Goal: Transaction & Acquisition: Obtain resource

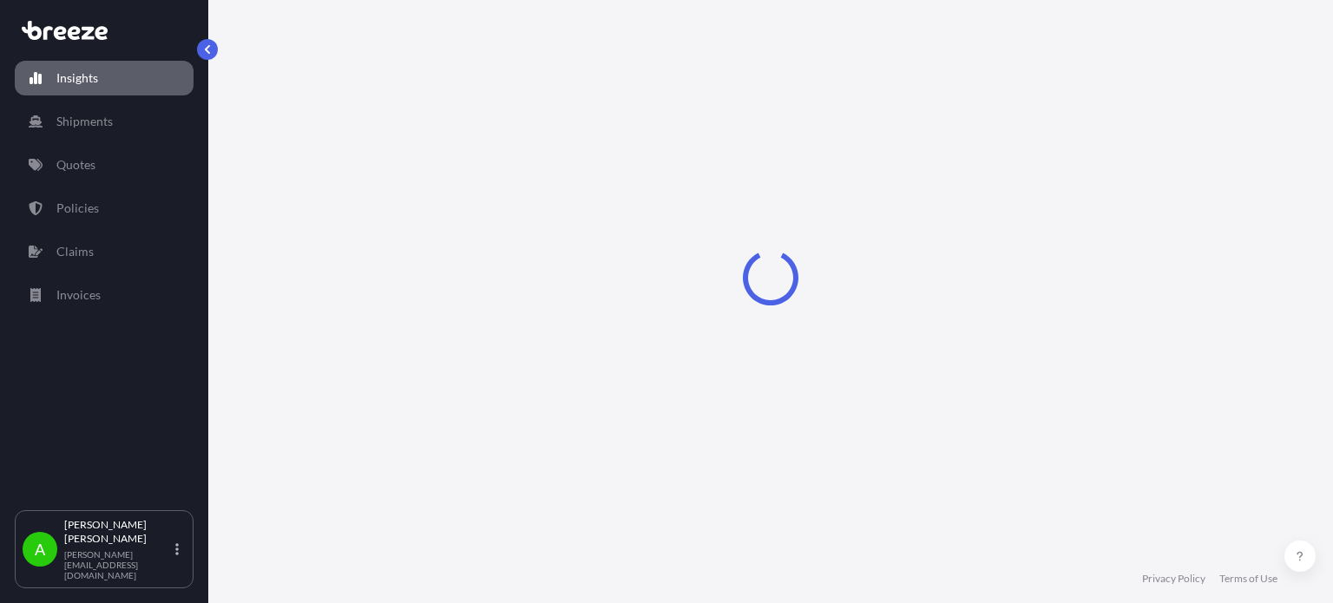
select select "2025"
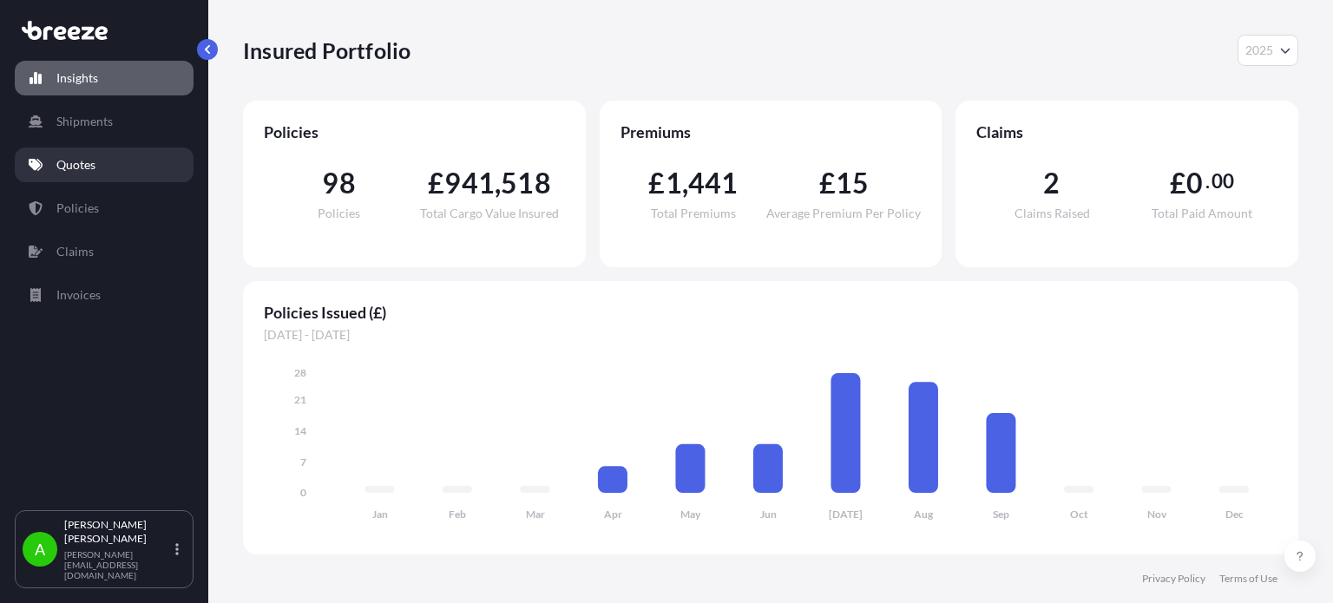
click at [82, 163] on p "Quotes" at bounding box center [75, 164] width 39 height 17
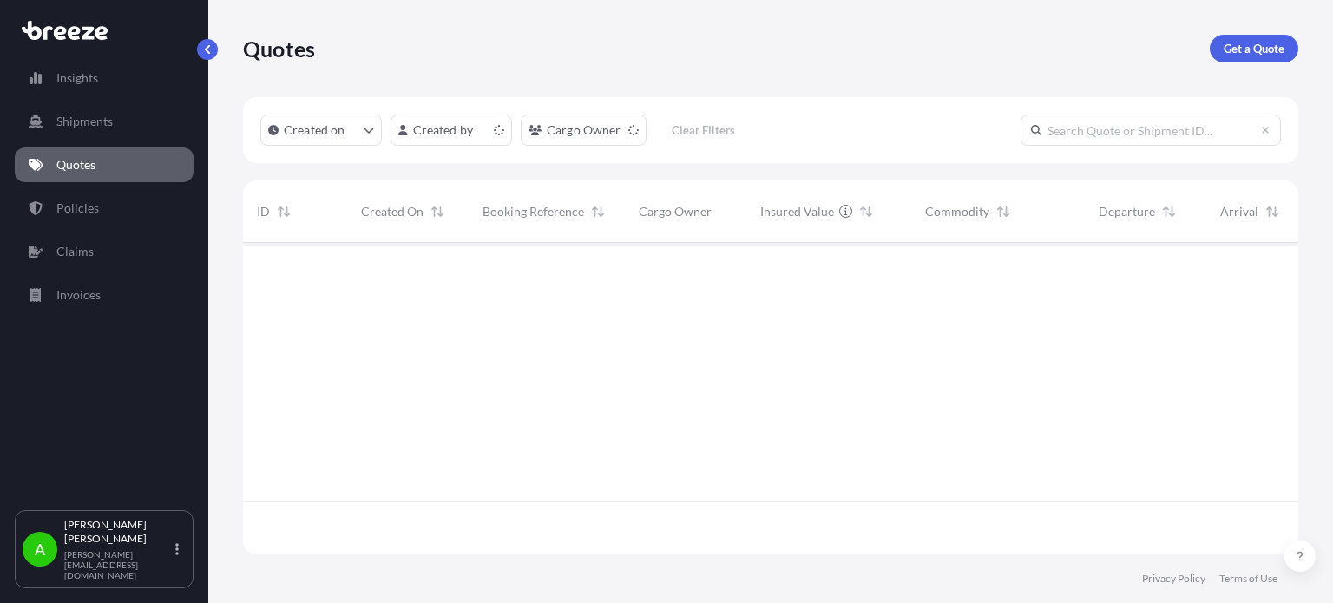
scroll to position [308, 1042]
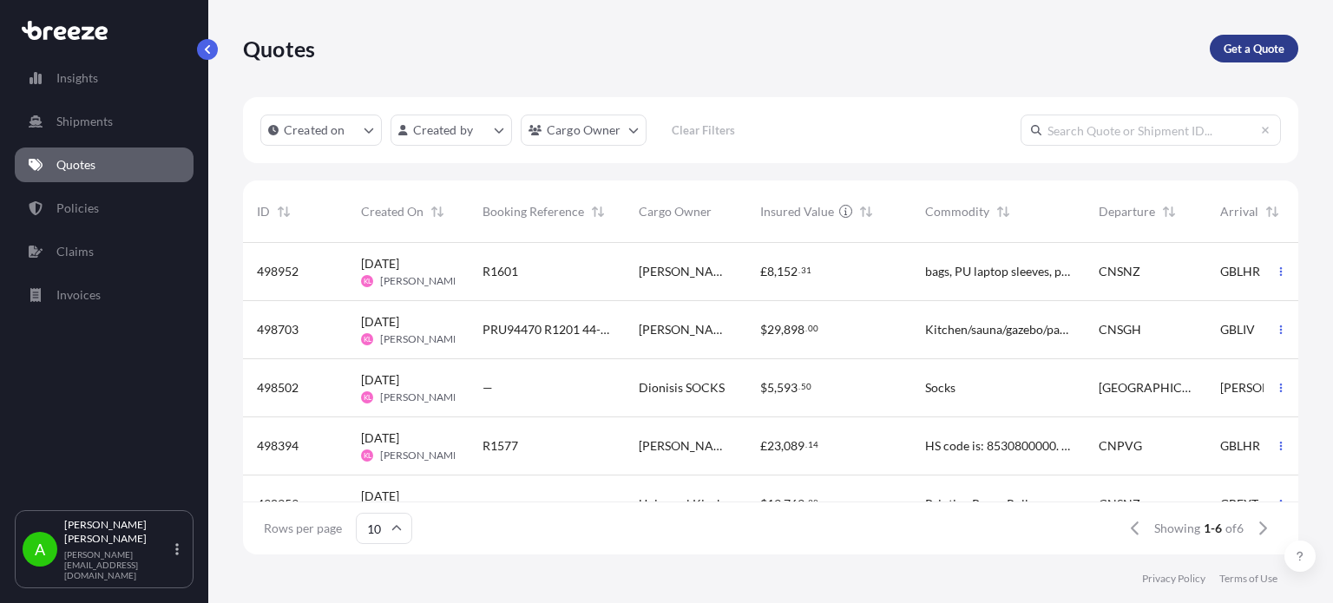
click at [1269, 43] on p "Get a Quote" at bounding box center [1254, 48] width 61 height 17
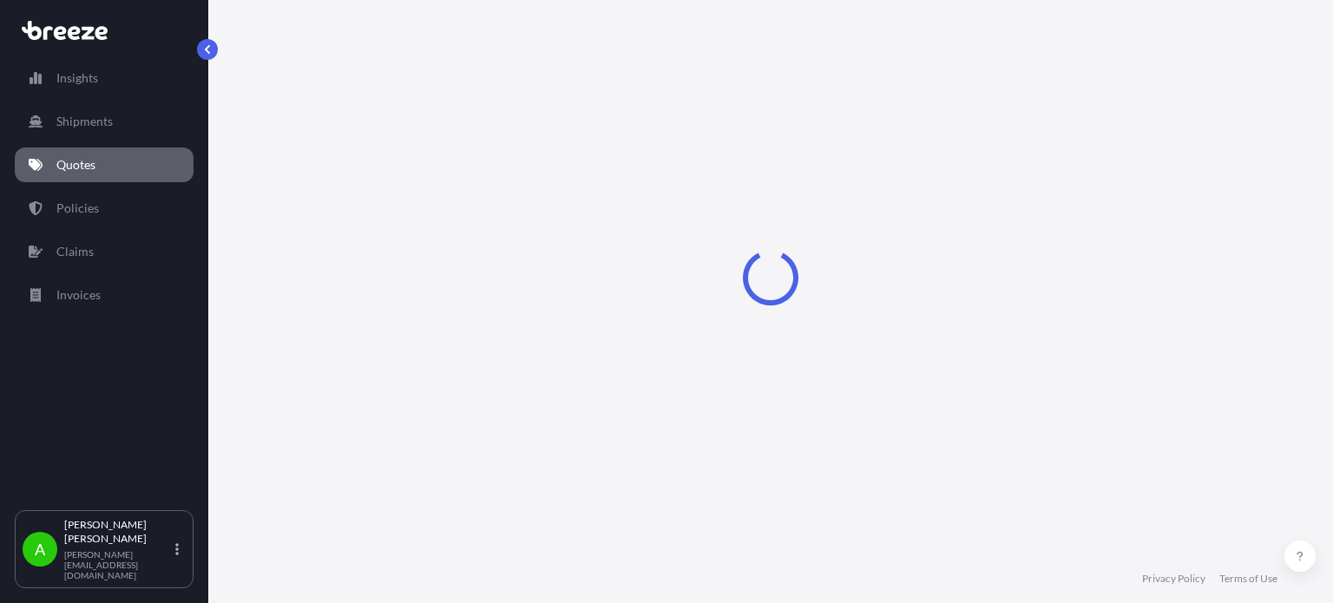
select select "Sea"
select select "1"
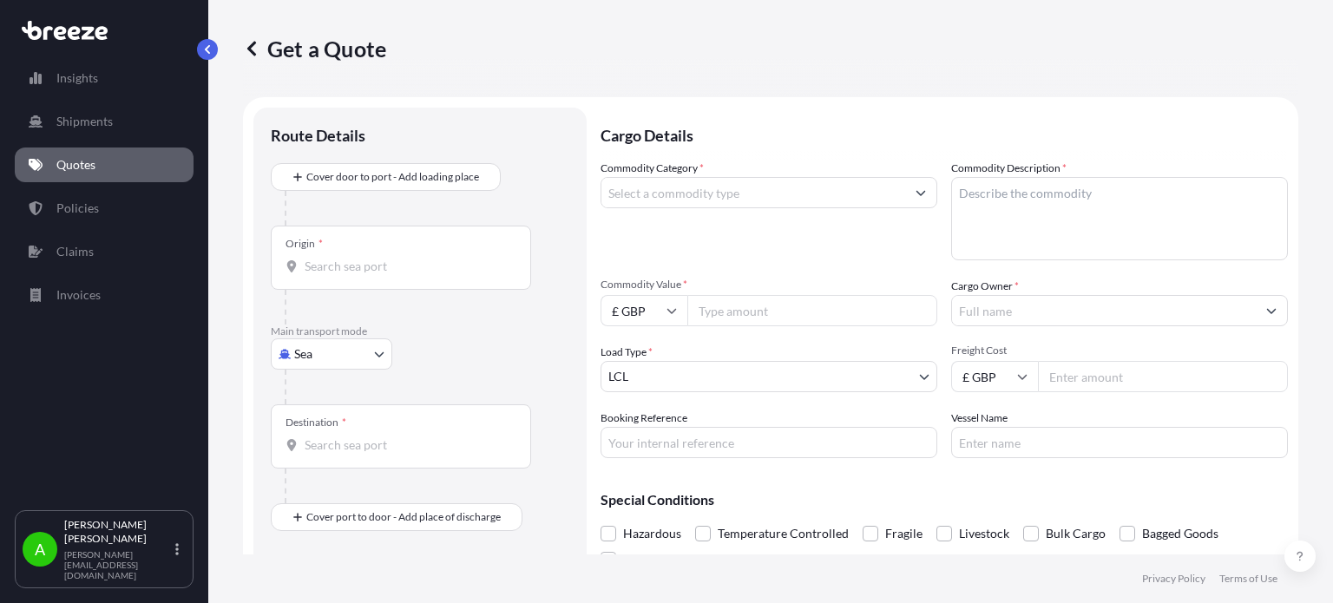
scroll to position [28, 0]
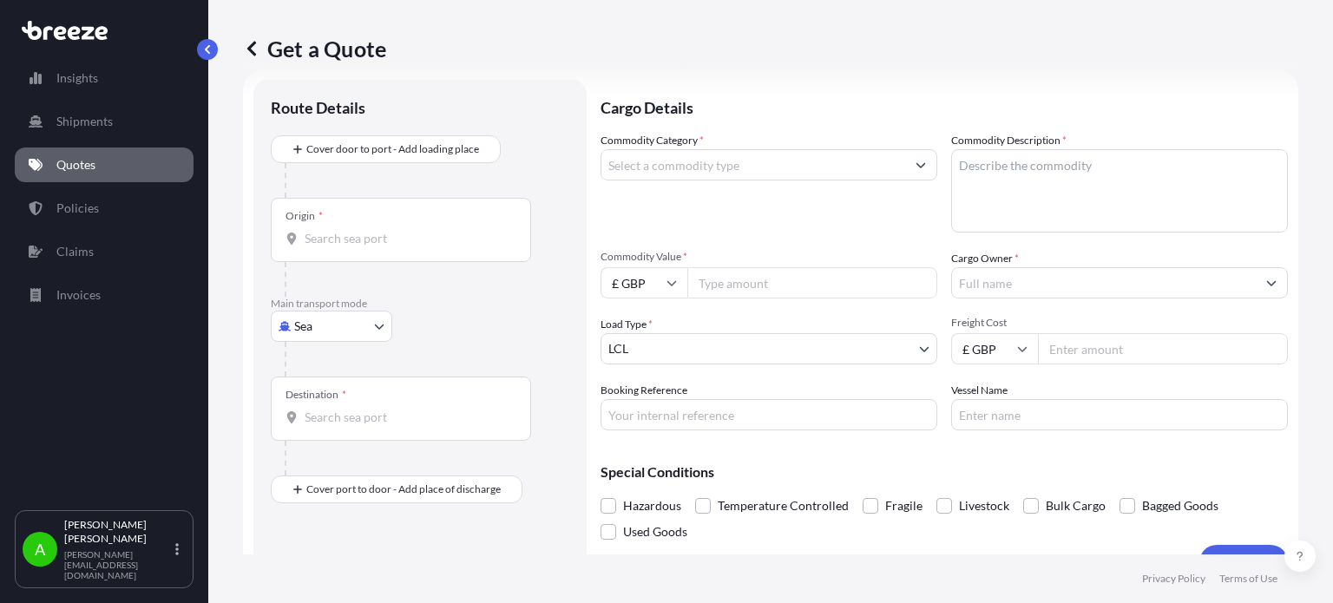
click at [1009, 287] on input "Cargo Owner *" at bounding box center [1104, 282] width 304 height 31
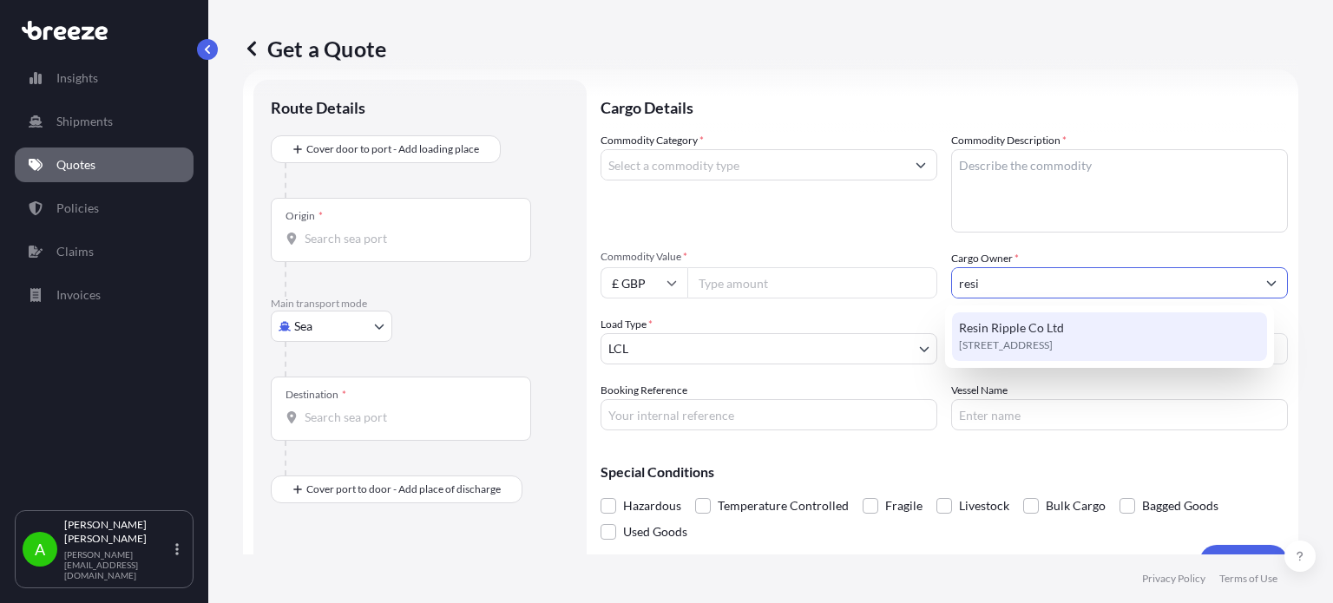
click at [1038, 345] on span "[STREET_ADDRESS]" at bounding box center [1006, 345] width 94 height 17
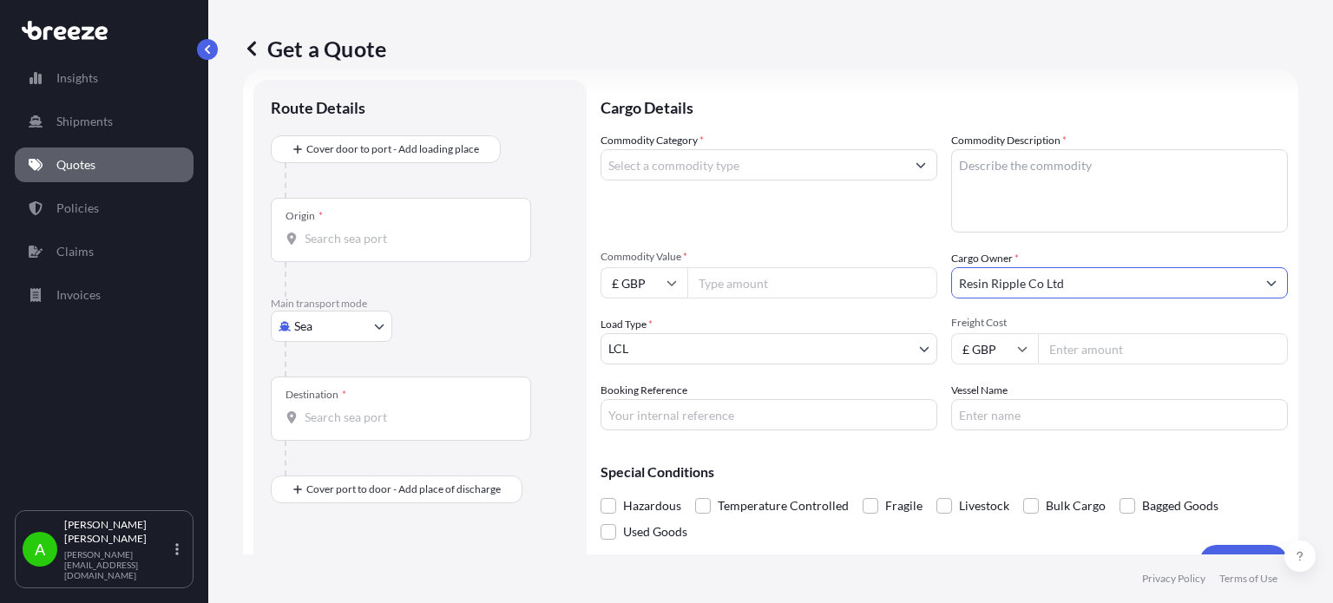
type input "Resin Ripple Co Ltd"
click at [768, 287] on input "Commodity Value *" at bounding box center [812, 282] width 250 height 31
type input "600"
click at [795, 233] on div "Commodity Category * Commodity Description * Commodity Value * £ GBP 600 Cargo …" at bounding box center [944, 281] width 687 height 299
click at [1082, 348] on input "Freight Cost" at bounding box center [1163, 348] width 250 height 31
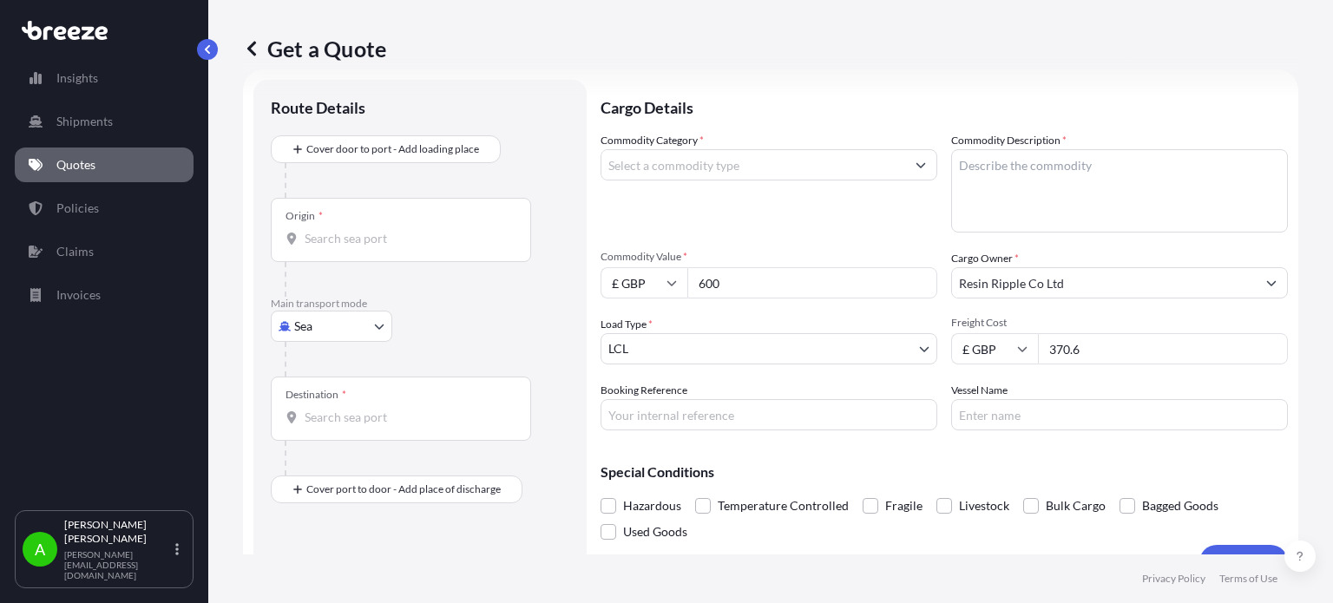
type input "370.6"
click at [837, 225] on div "Commodity Category *" at bounding box center [769, 182] width 337 height 101
click at [677, 411] on input "Booking Reference" at bounding box center [769, 414] width 337 height 31
type input "PRU-95185"
click at [746, 451] on div "Special Conditions Hazardous Temperature Controlled Fragile Livestock Bulk Carg…" at bounding box center [944, 494] width 687 height 101
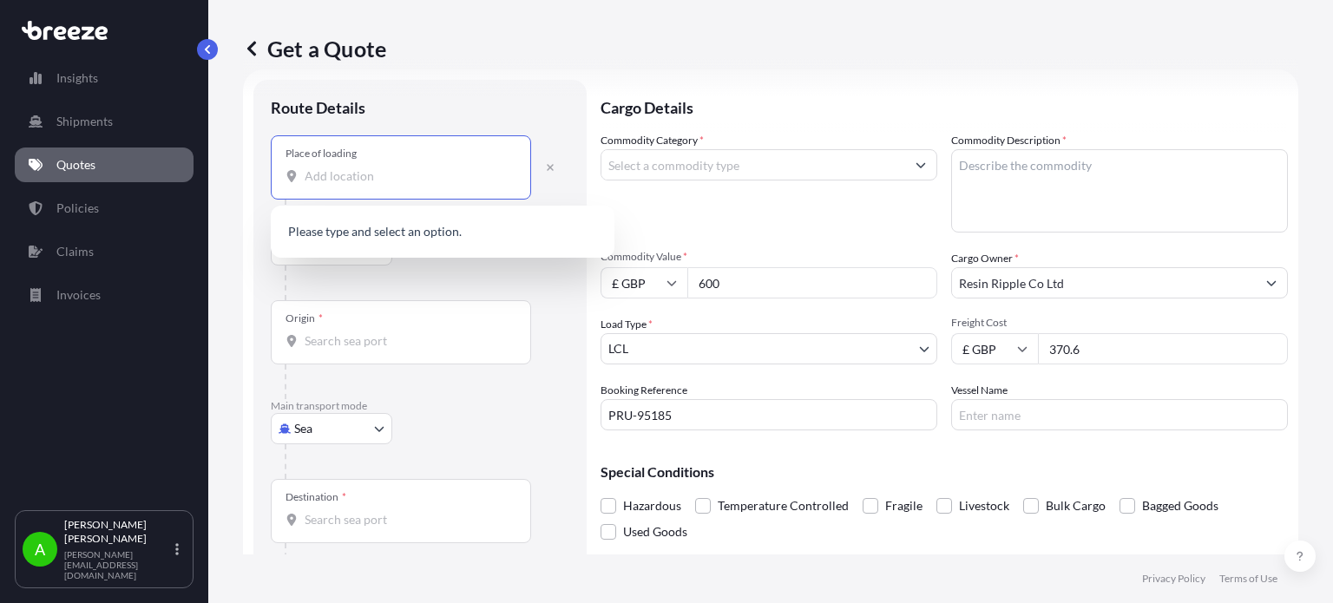
click at [372, 174] on input "Place of loading" at bounding box center [407, 176] width 205 height 17
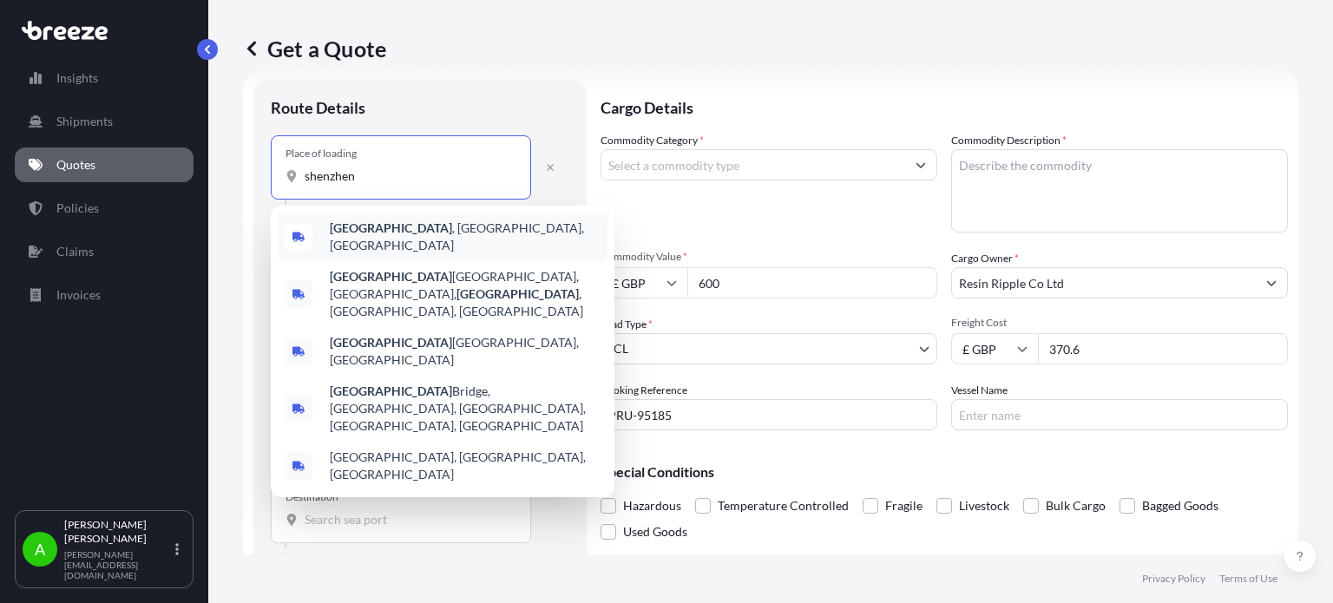
click at [382, 233] on span "[GEOGRAPHIC_DATA] , [GEOGRAPHIC_DATA], [GEOGRAPHIC_DATA]" at bounding box center [465, 237] width 271 height 35
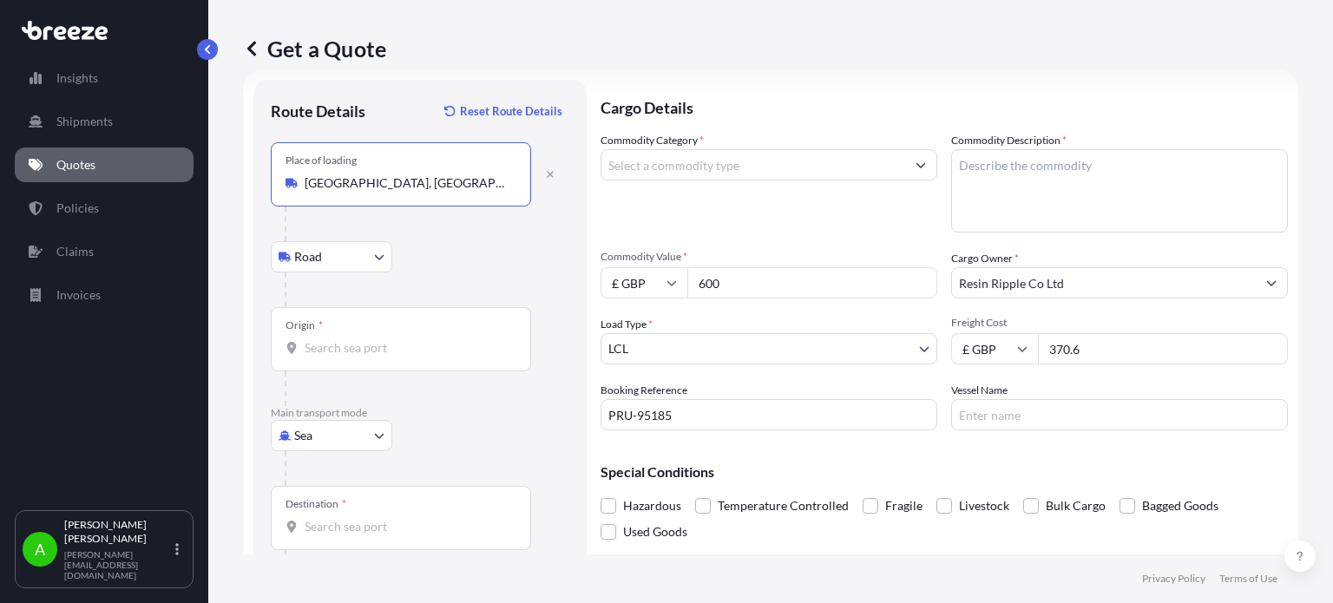
type input "[GEOGRAPHIC_DATA], [GEOGRAPHIC_DATA], [GEOGRAPHIC_DATA]"
click at [355, 351] on input "Origin *" at bounding box center [407, 347] width 205 height 17
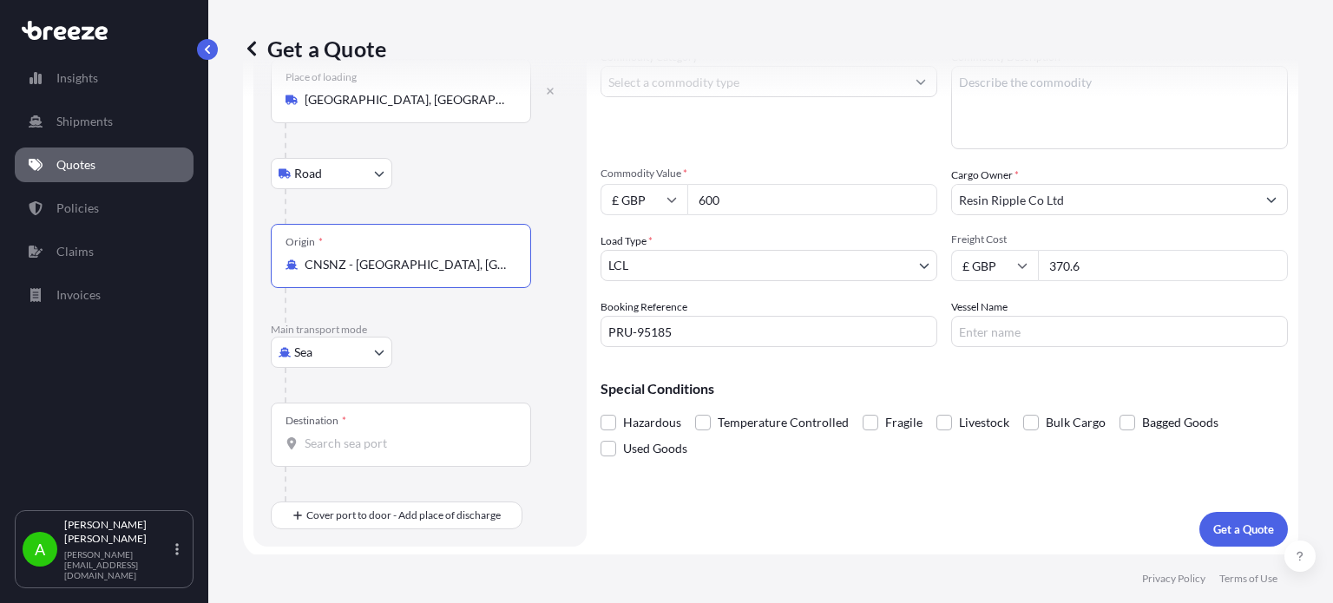
scroll to position [112, 0]
type input "CNSNZ - [GEOGRAPHIC_DATA], [GEOGRAPHIC_DATA]"
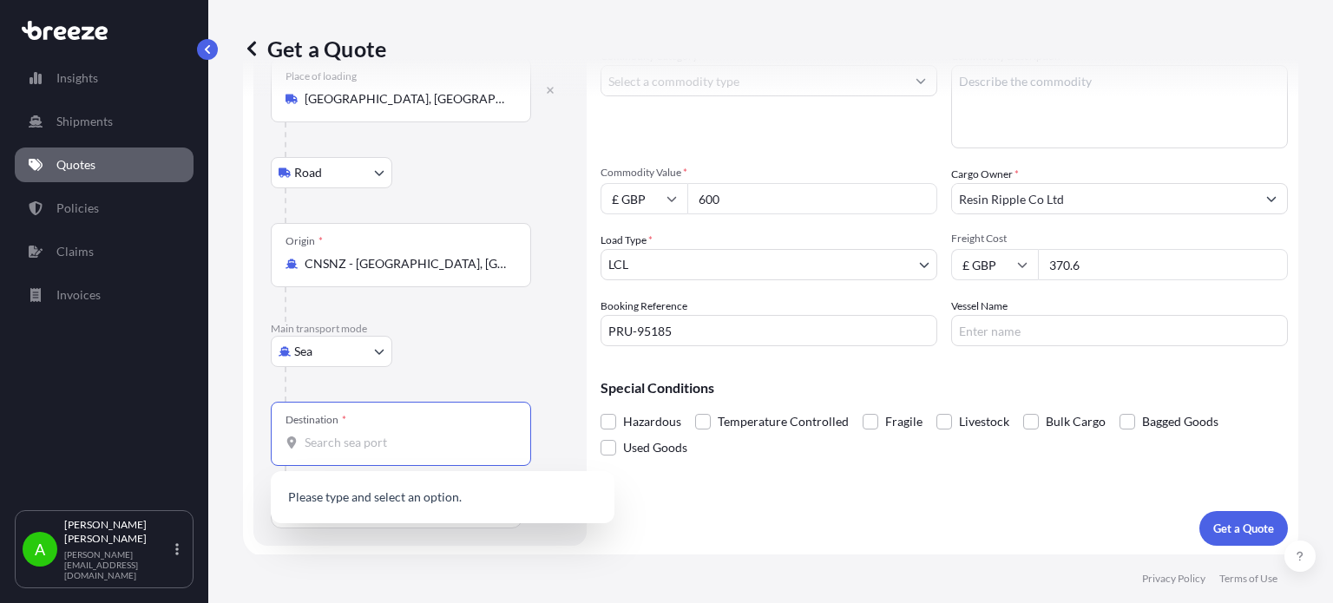
click at [382, 444] on input "Destination *" at bounding box center [407, 442] width 205 height 17
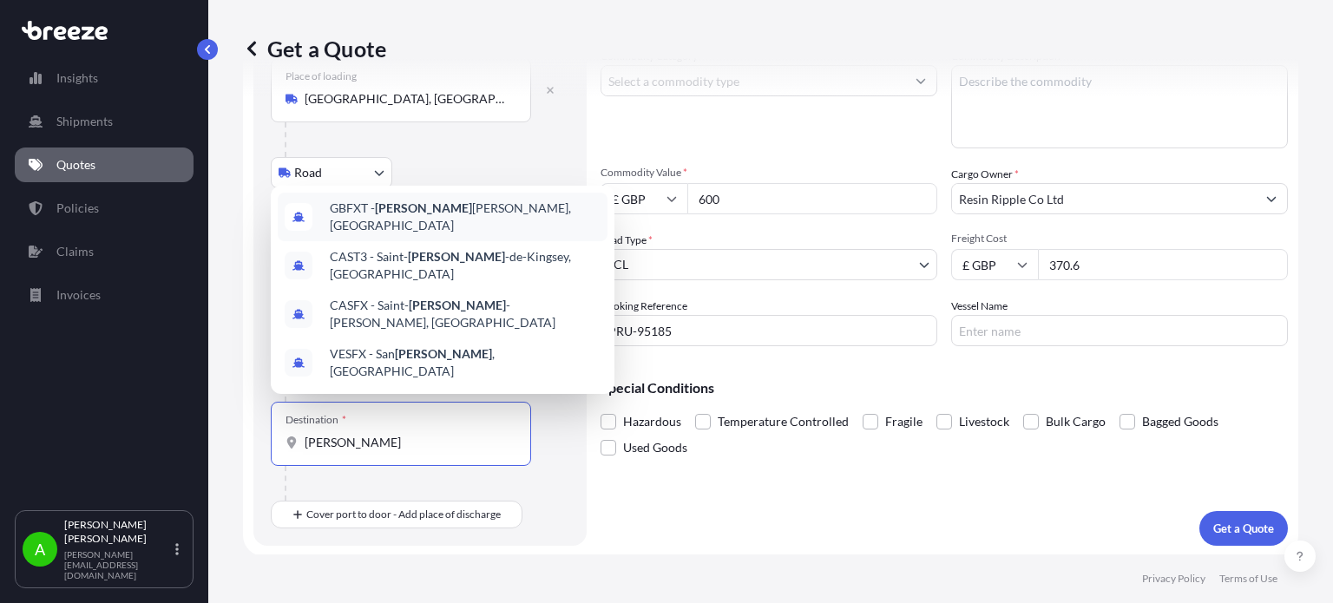
click at [508, 234] on span "GBFXT - [PERSON_NAME], [GEOGRAPHIC_DATA]" at bounding box center [465, 217] width 271 height 35
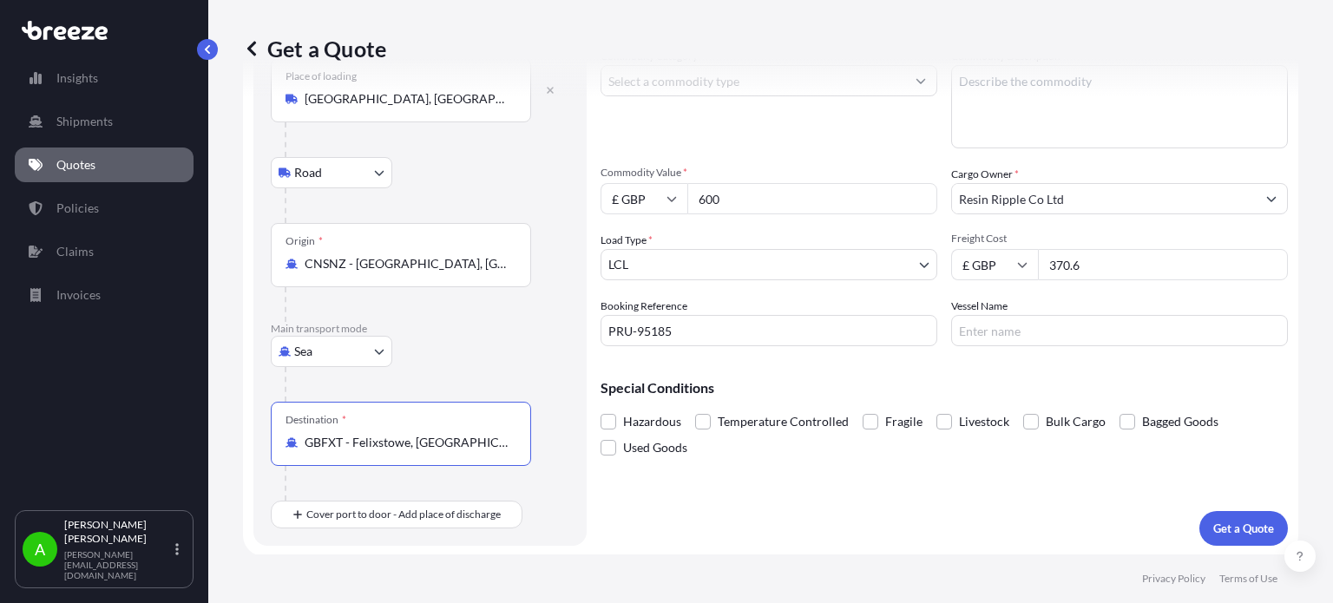
type input "GBFXT - Felixstowe, [GEOGRAPHIC_DATA]"
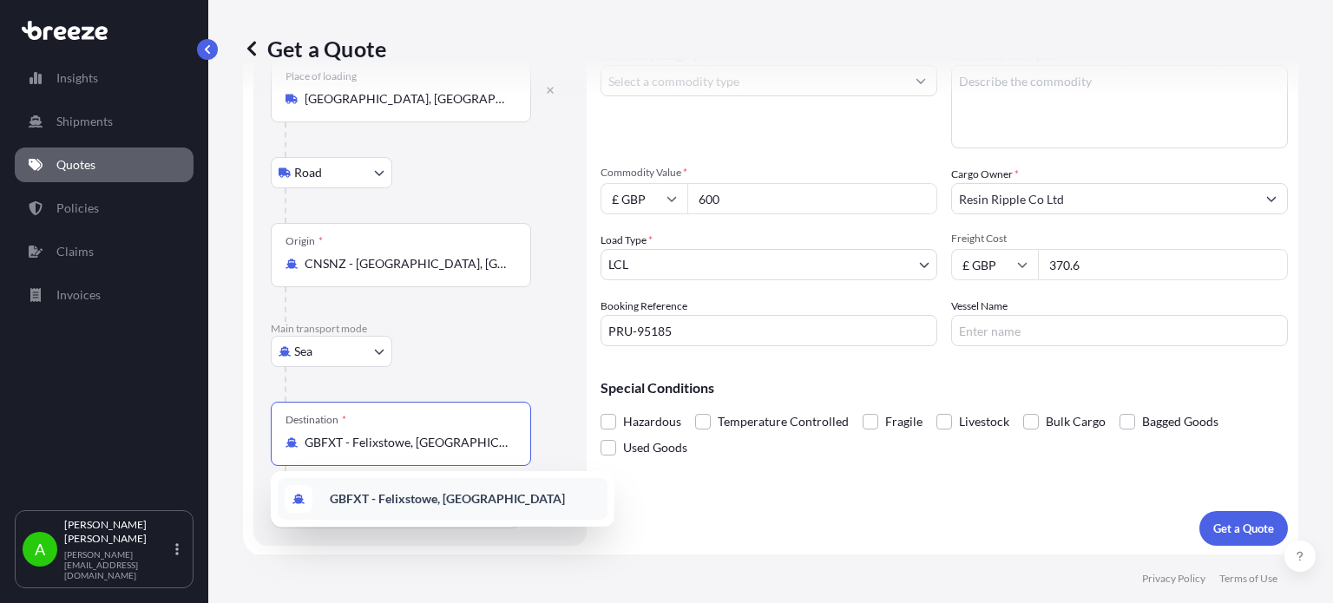
click at [413, 490] on span "GBFXT - Felixstowe, [GEOGRAPHIC_DATA]" at bounding box center [447, 498] width 235 height 17
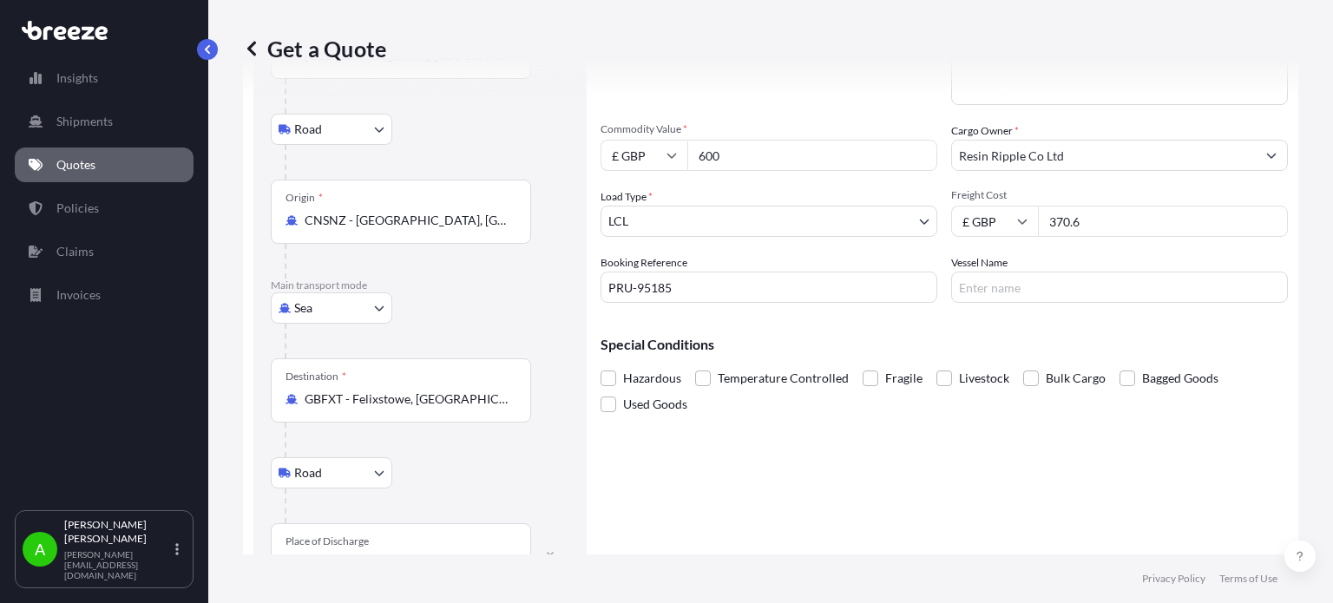
scroll to position [214, 0]
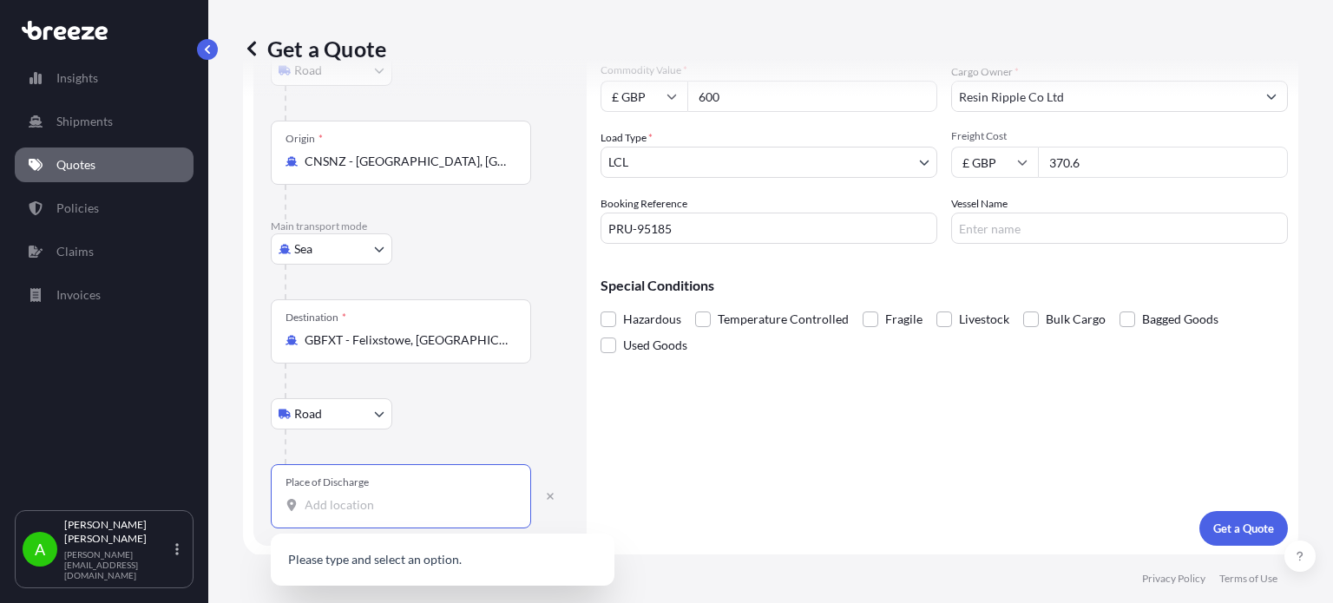
click at [319, 504] on input "Place of Discharge" at bounding box center [407, 505] width 205 height 17
paste input "OL7 9BY"
click at [517, 575] on div "[STREET_ADDRESS]" at bounding box center [443, 574] width 330 height 66
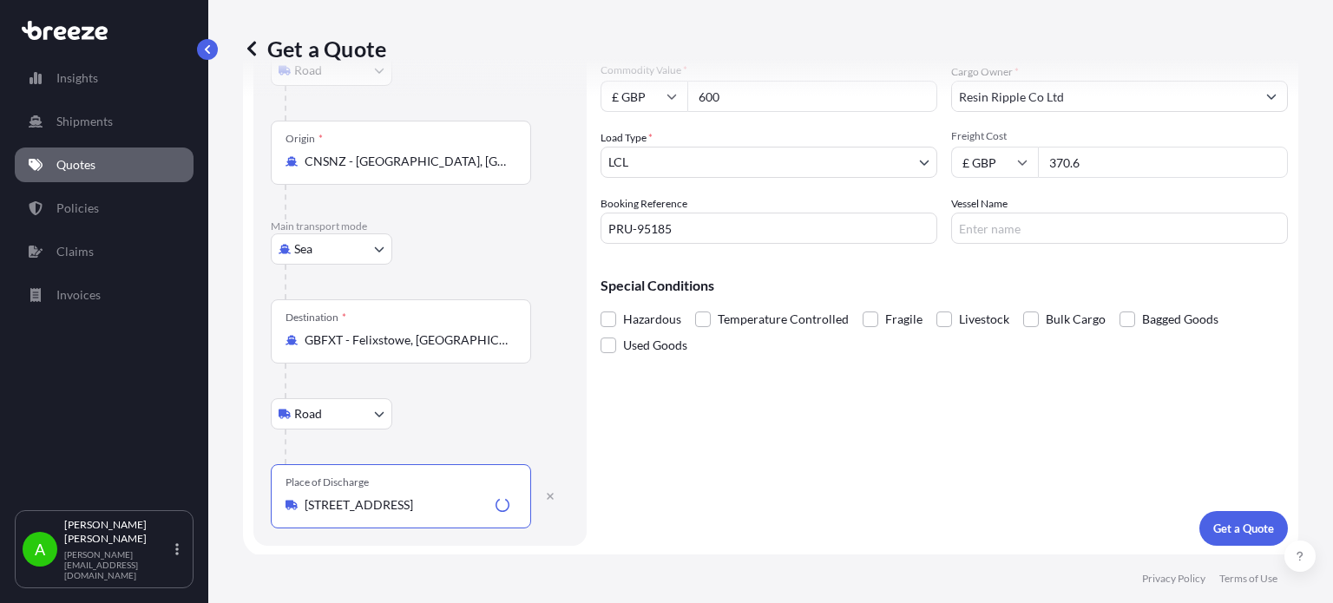
type input "[STREET_ADDRESS]"
click at [775, 482] on div "Cargo Details Commodity Category * Commodity Description * Commodity Value * £ …" at bounding box center [944, 219] width 687 height 653
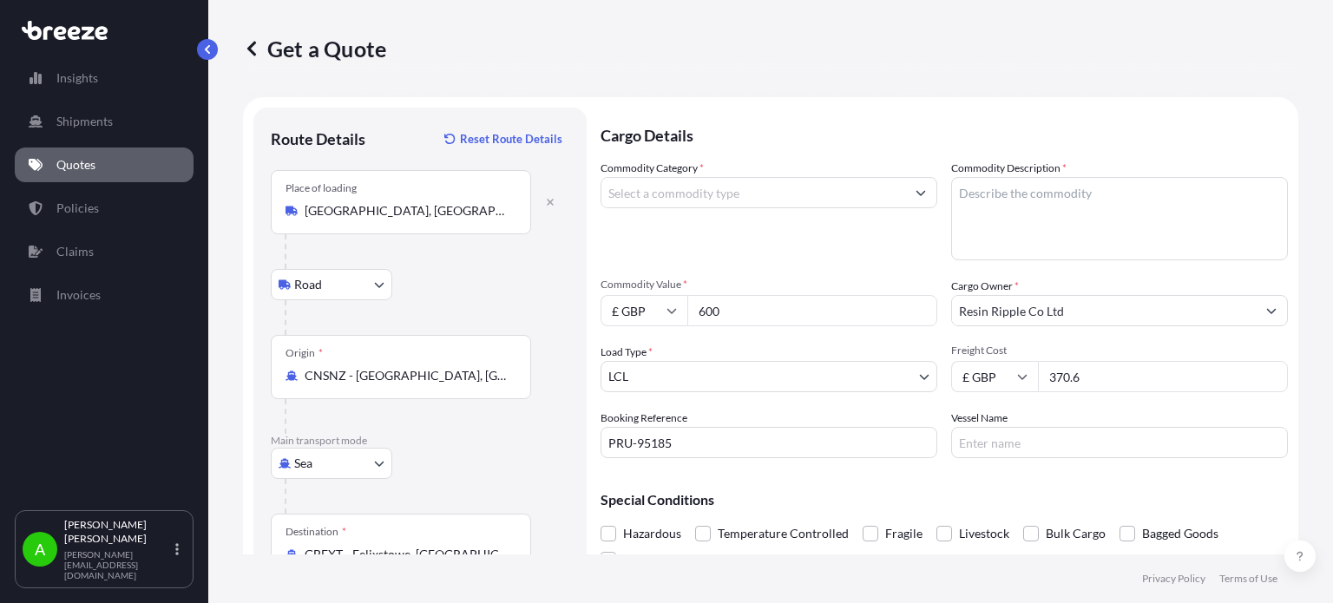
scroll to position [174, 0]
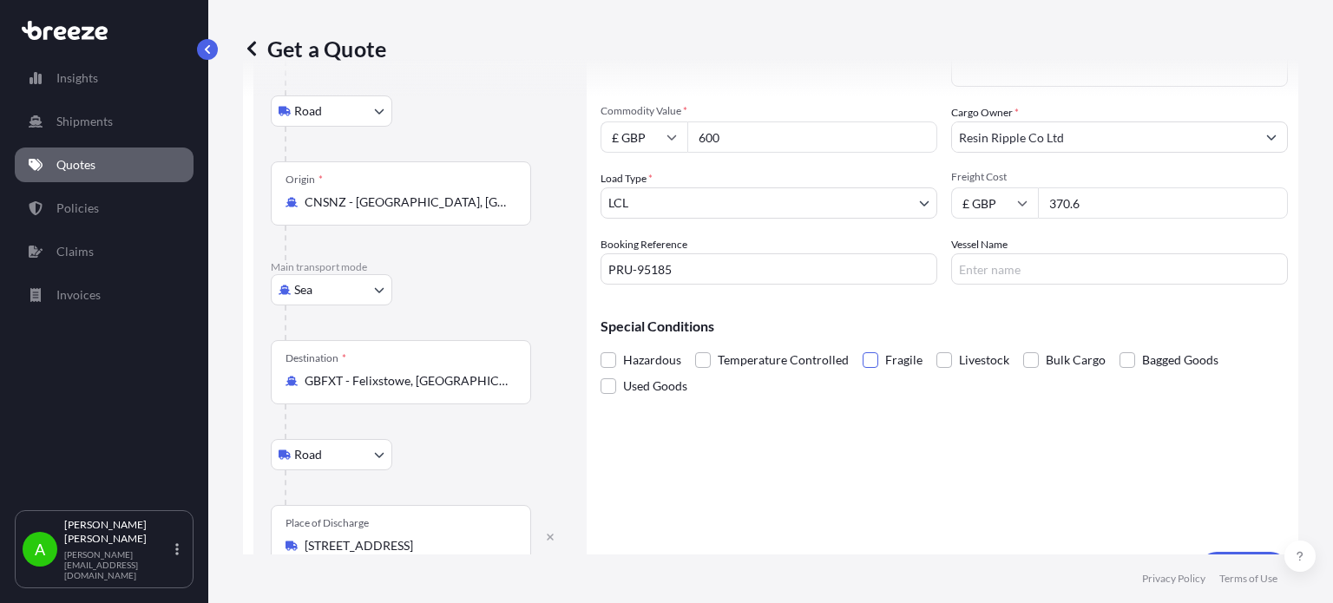
click at [869, 356] on span at bounding box center [871, 360] width 16 height 16
click at [863, 347] on input "Fragile" at bounding box center [863, 347] width 0 height 0
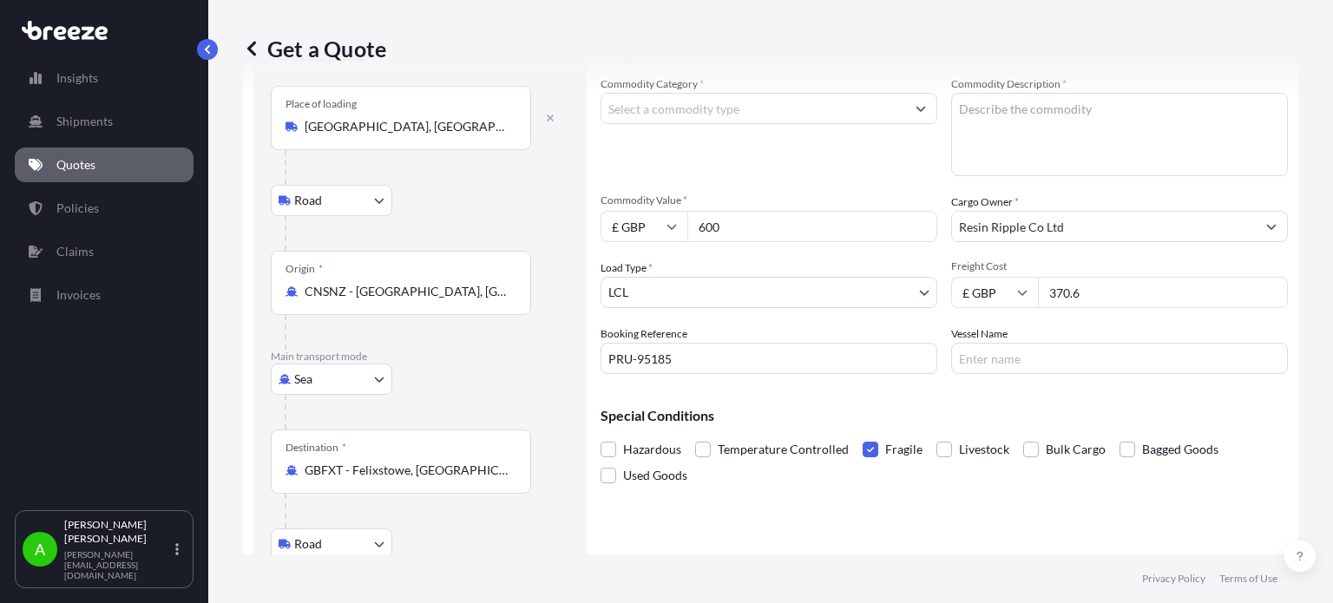
scroll to position [0, 0]
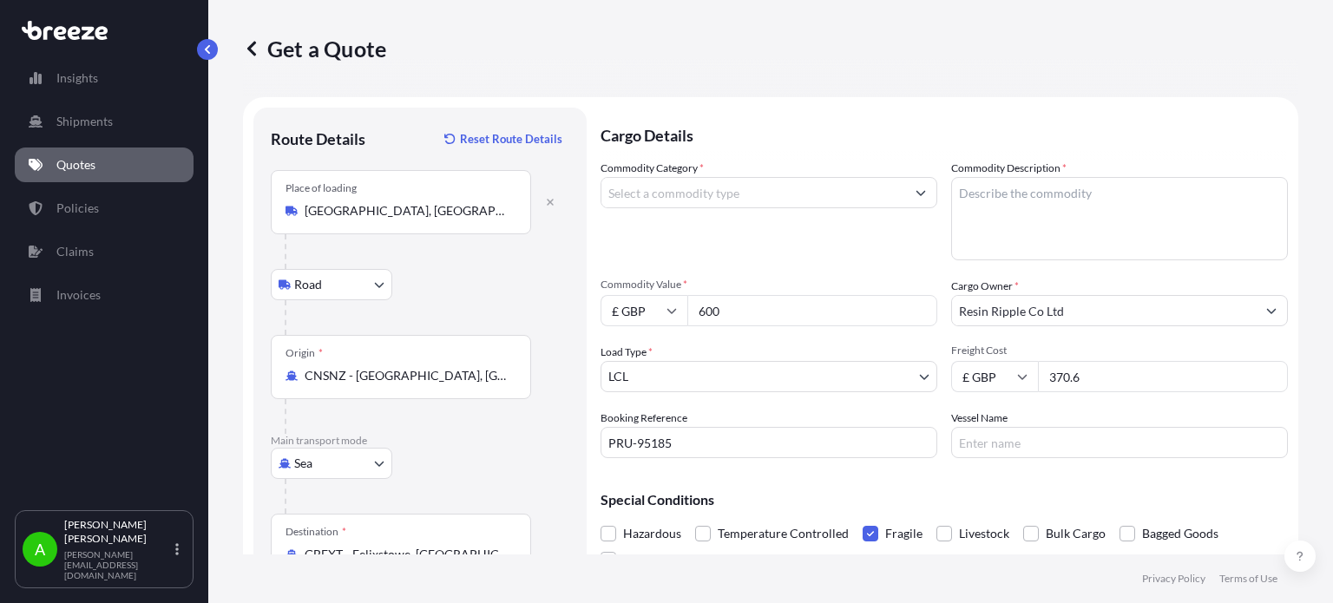
click at [802, 187] on input "Commodity Category *" at bounding box center [754, 192] width 304 height 31
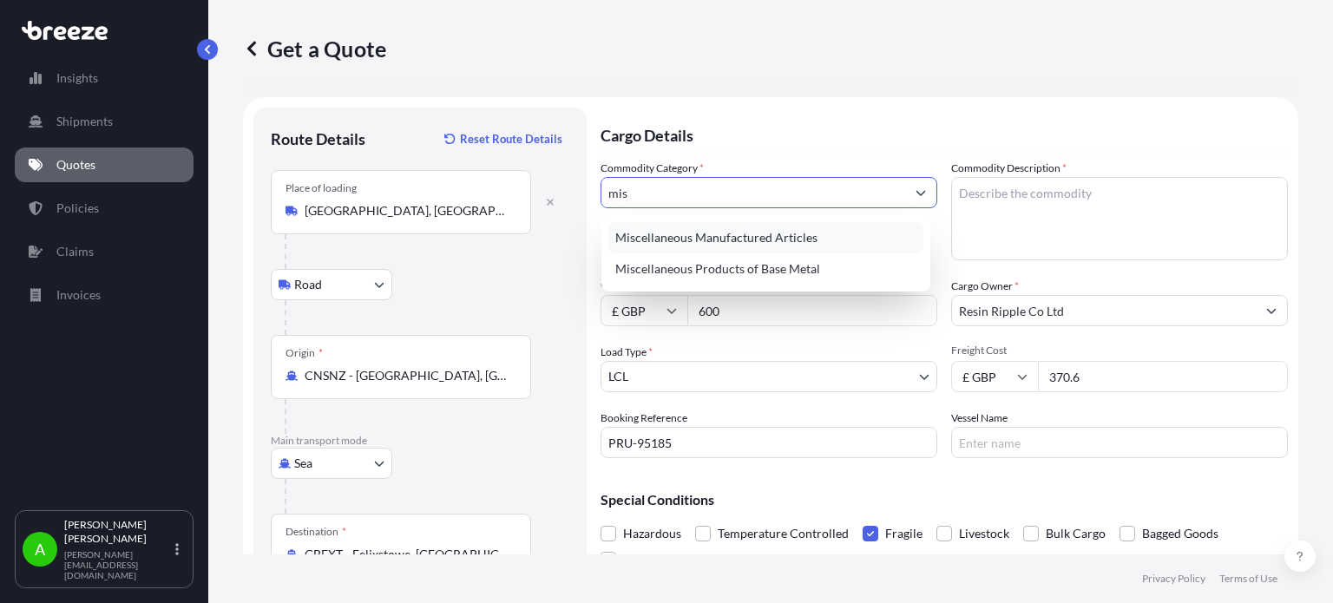
click at [774, 234] on div "Miscellaneous Manufactured Articles" at bounding box center [765, 237] width 315 height 31
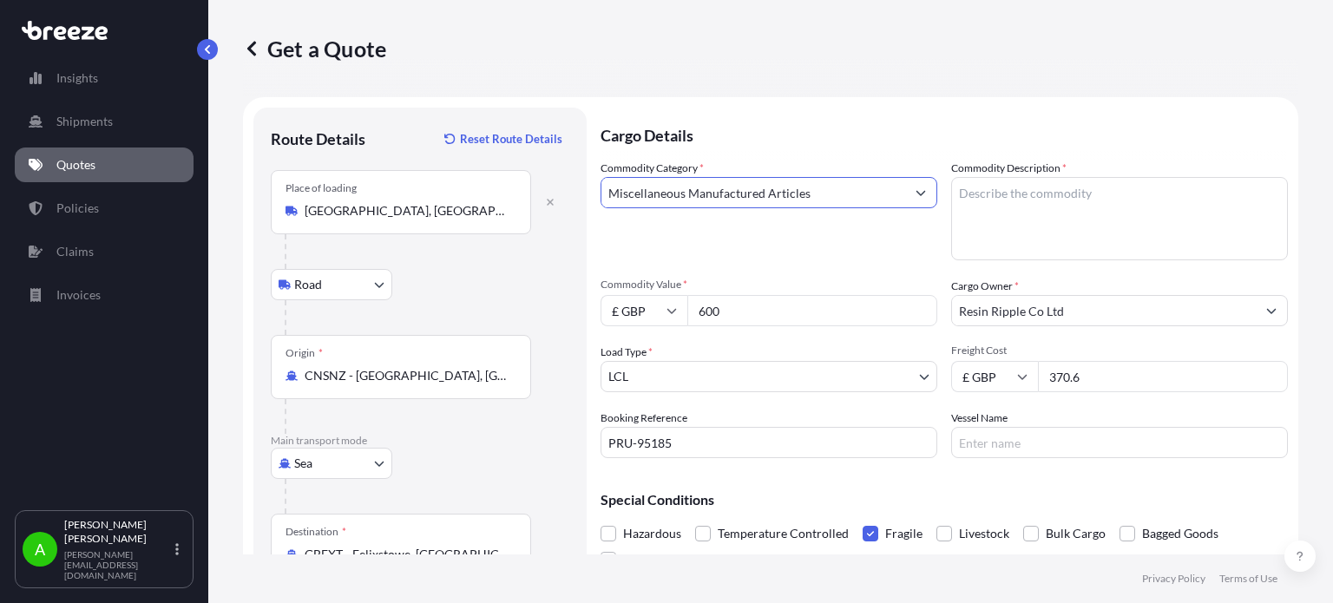
type input "Miscellaneous Manufactured Articles"
click at [991, 198] on textarea "Commodity Description *" at bounding box center [1119, 218] width 337 height 83
click at [864, 149] on p "Cargo Details" at bounding box center [944, 134] width 687 height 52
click at [1003, 197] on textarea "Shoes Mugs" at bounding box center [1119, 218] width 337 height 83
type textarea "Shoes Bags Mugs"
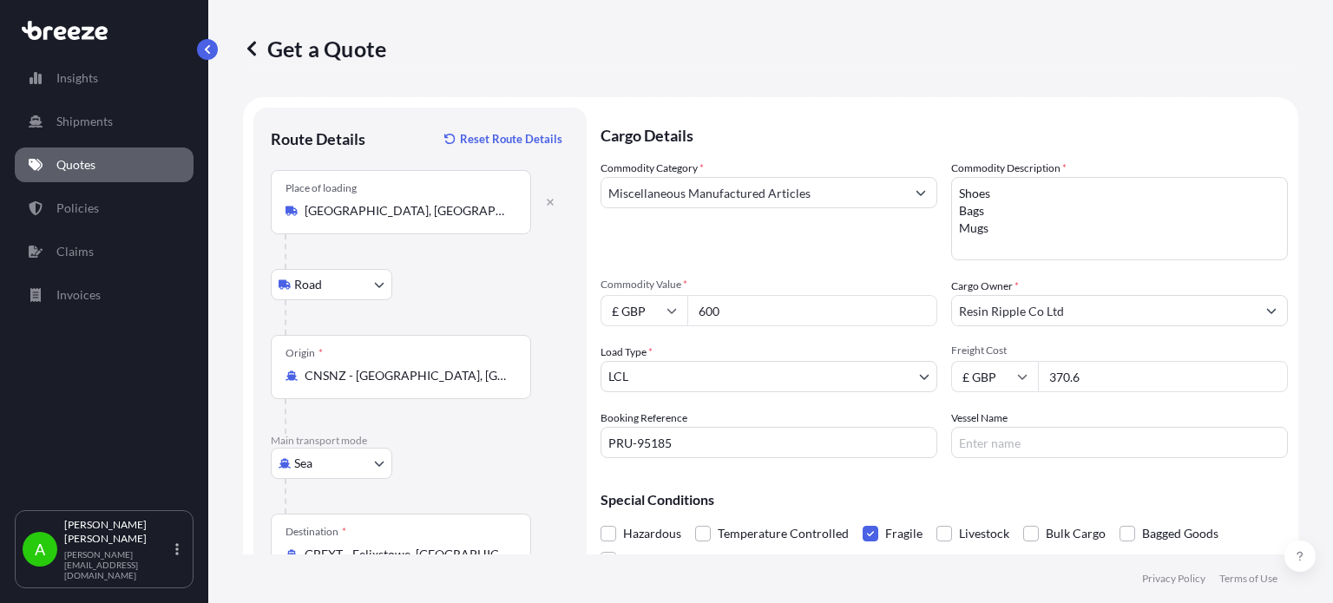
click at [899, 146] on p "Cargo Details" at bounding box center [944, 134] width 687 height 52
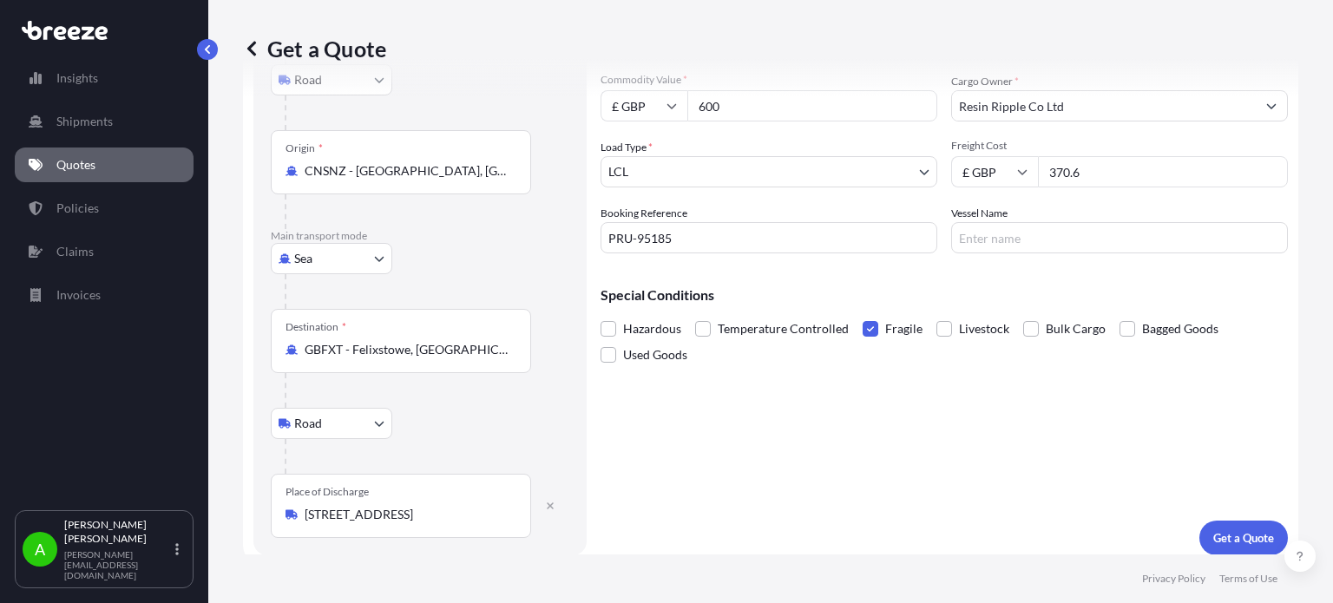
scroll to position [214, 0]
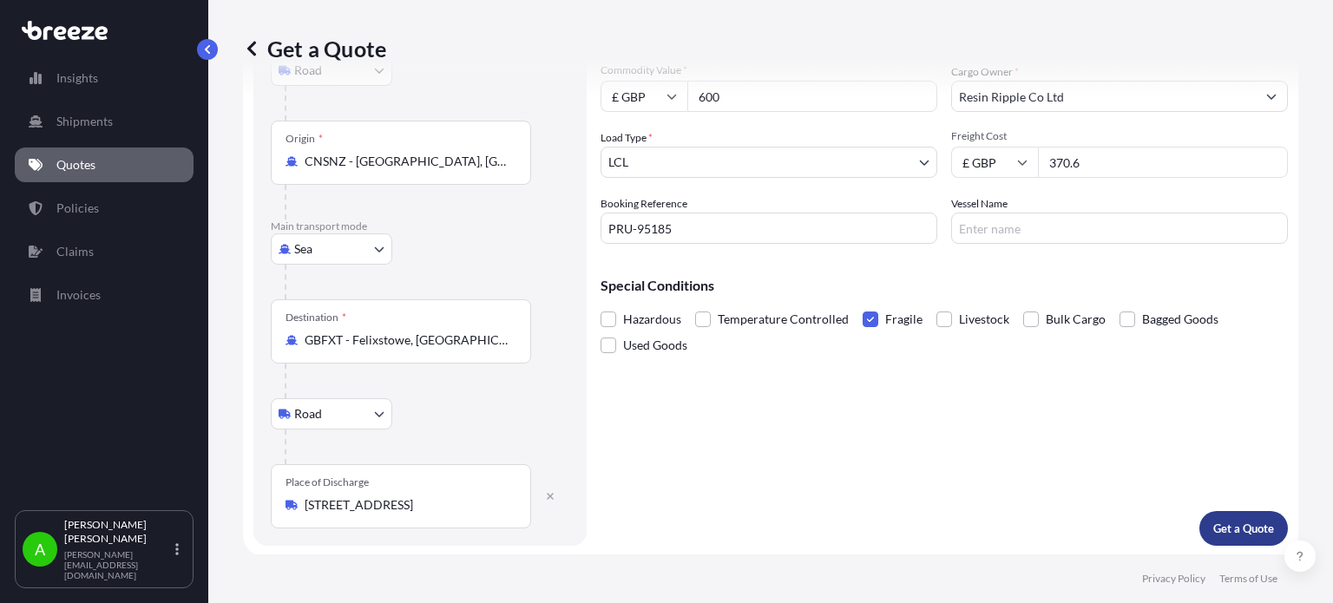
click at [1227, 528] on p "Get a Quote" at bounding box center [1244, 528] width 61 height 17
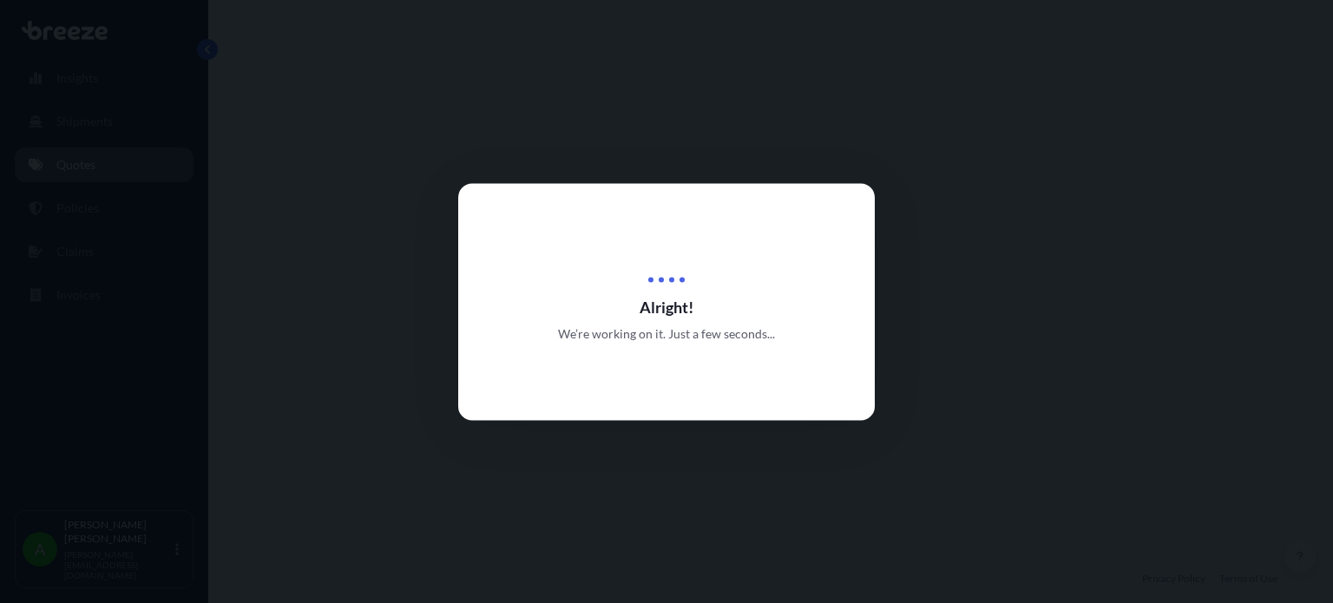
select select "Road"
select select "Sea"
select select "Road"
select select "1"
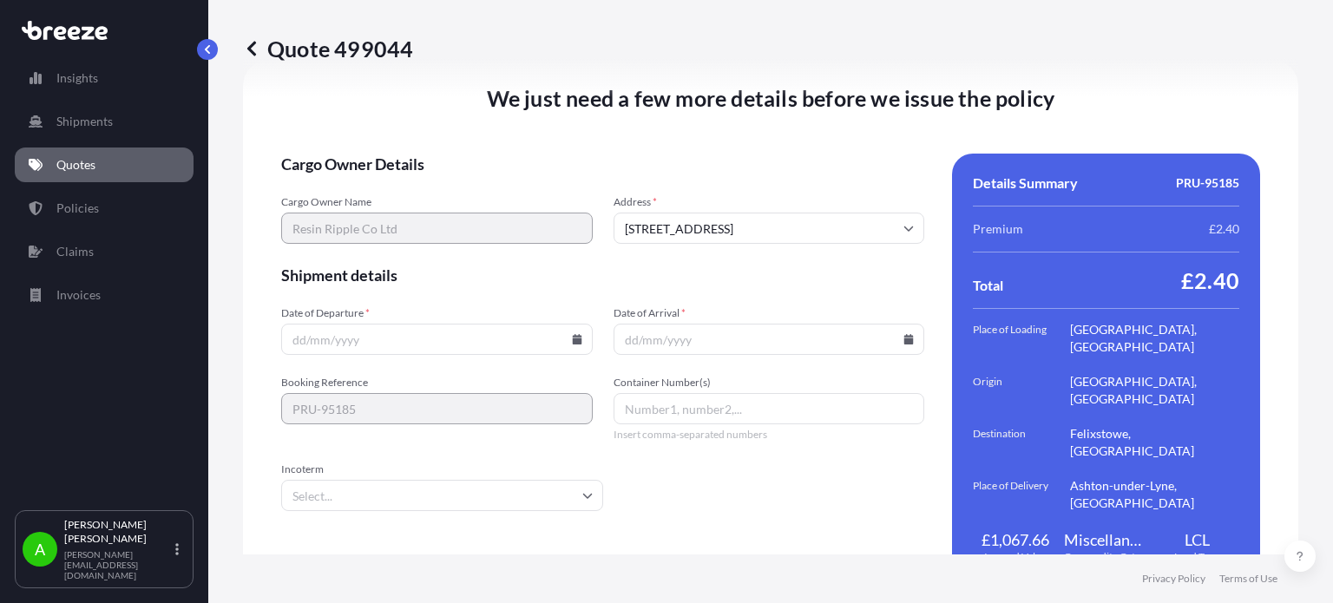
scroll to position [2492, 0]
click at [572, 333] on icon at bounding box center [577, 338] width 10 height 10
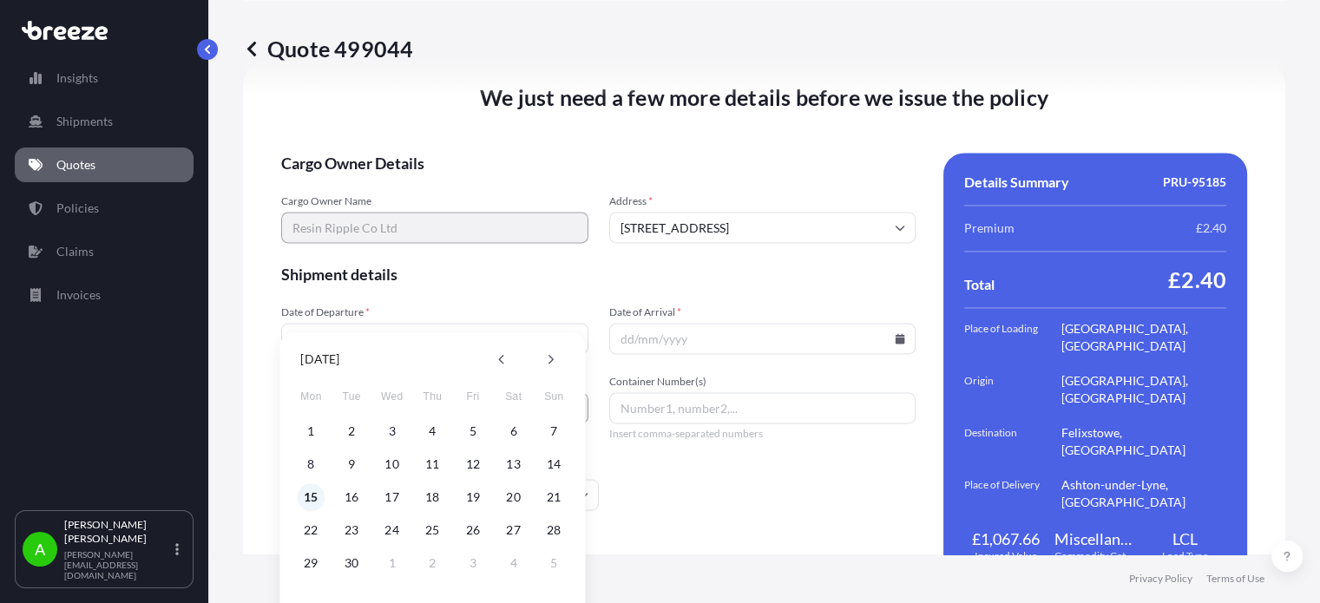
click at [315, 497] on button "15" at bounding box center [311, 497] width 28 height 28
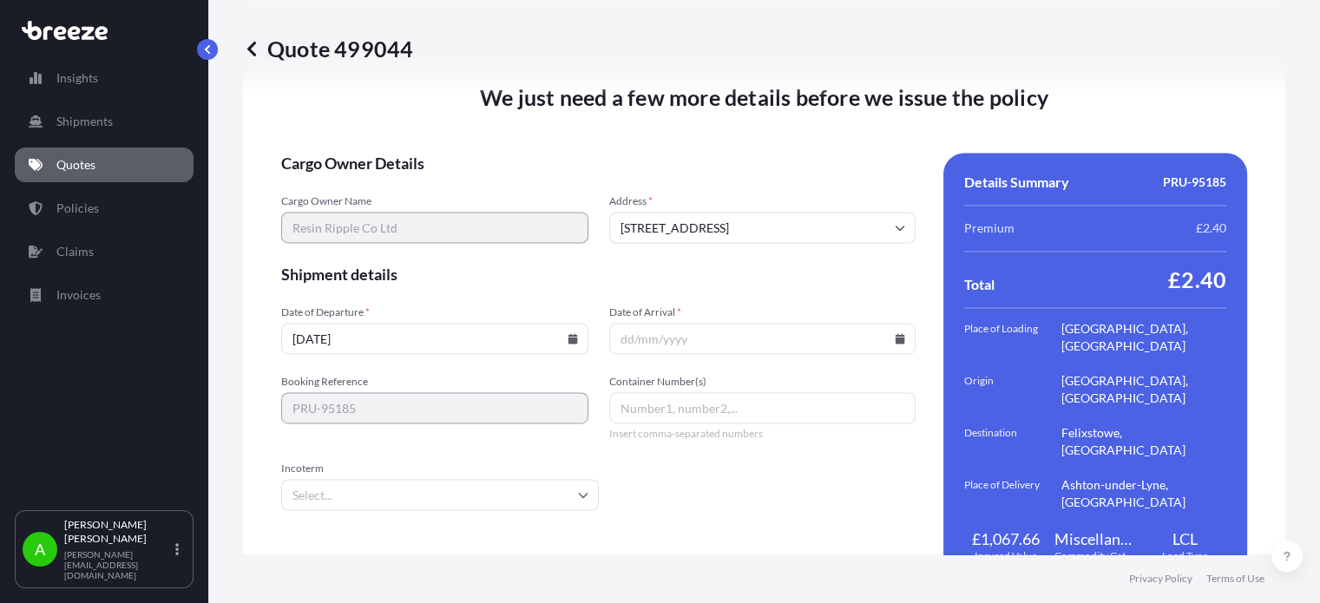
type input "[DATE]"
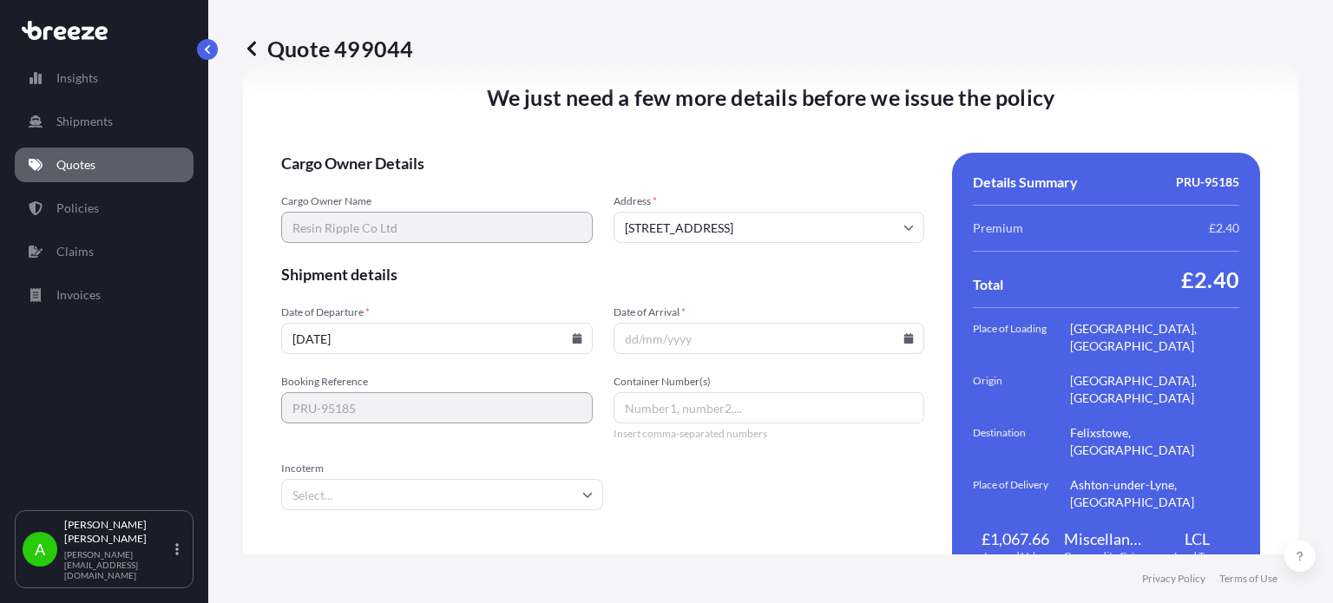
drag, startPoint x: 770, startPoint y: 306, endPoint x: 781, endPoint y: 306, distance: 11.3
click at [771, 323] on input "Date of Arrival *" at bounding box center [770, 338] width 312 height 31
click at [904, 333] on icon at bounding box center [909, 338] width 10 height 10
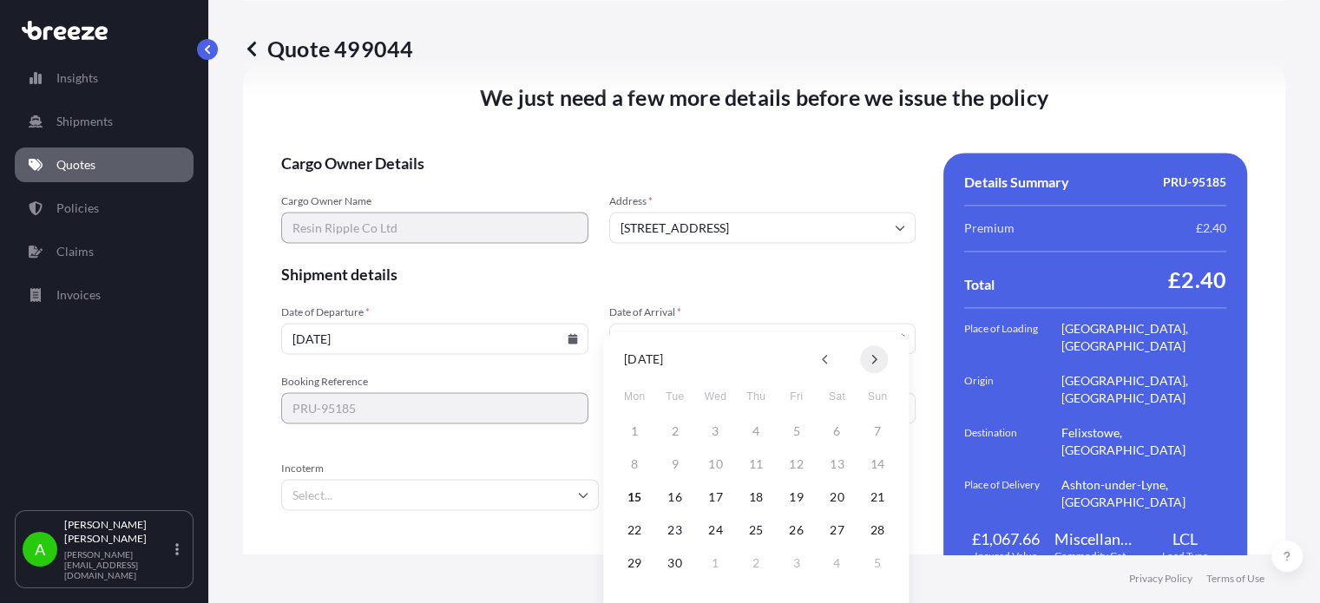
click at [878, 364] on button at bounding box center [874, 359] width 28 height 28
click at [635, 565] on button "24" at bounding box center [635, 563] width 28 height 28
type input "[DATE]"
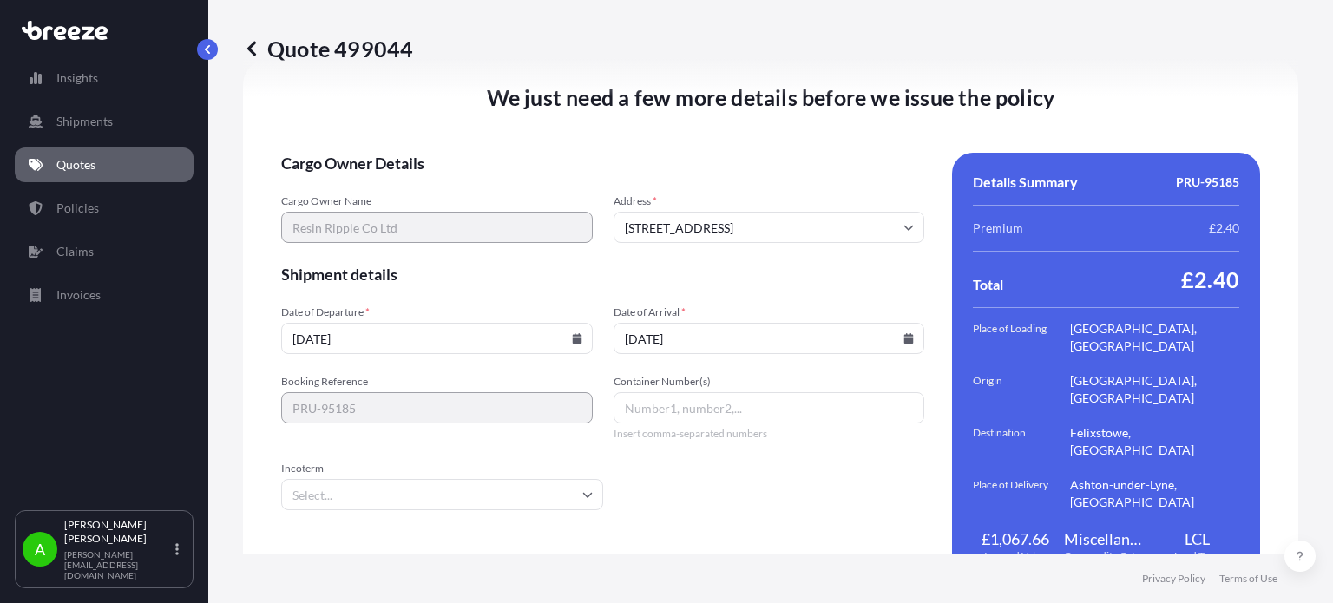
click at [253, 49] on icon at bounding box center [251, 48] width 17 height 17
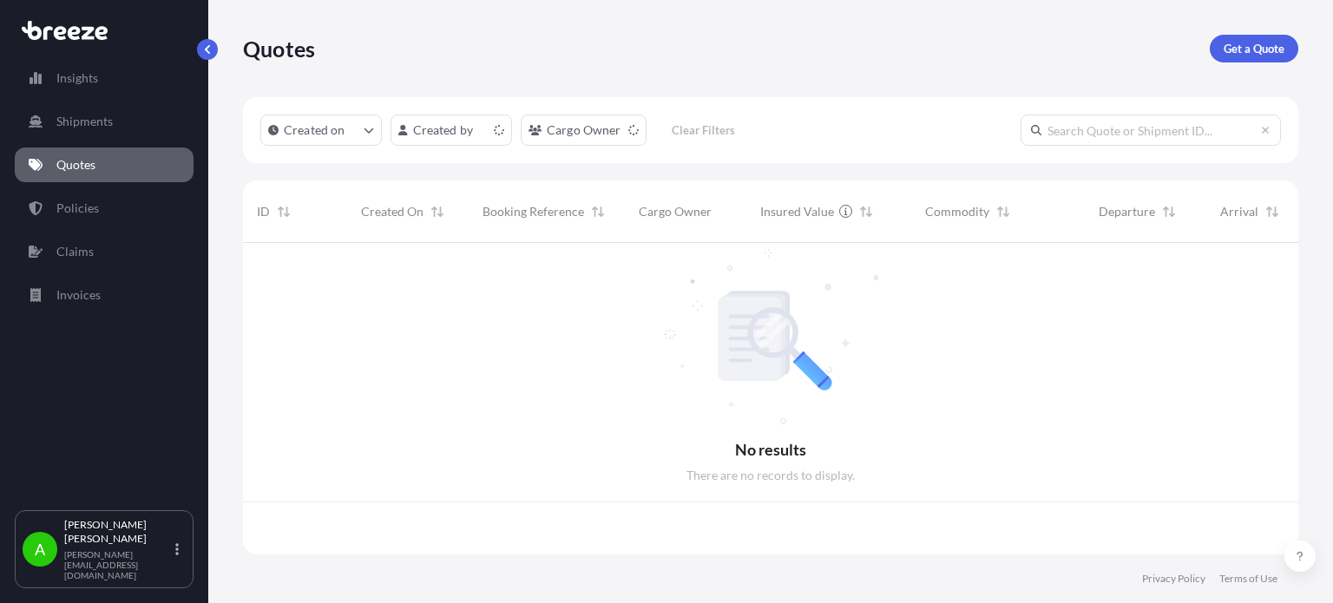
scroll to position [308, 1042]
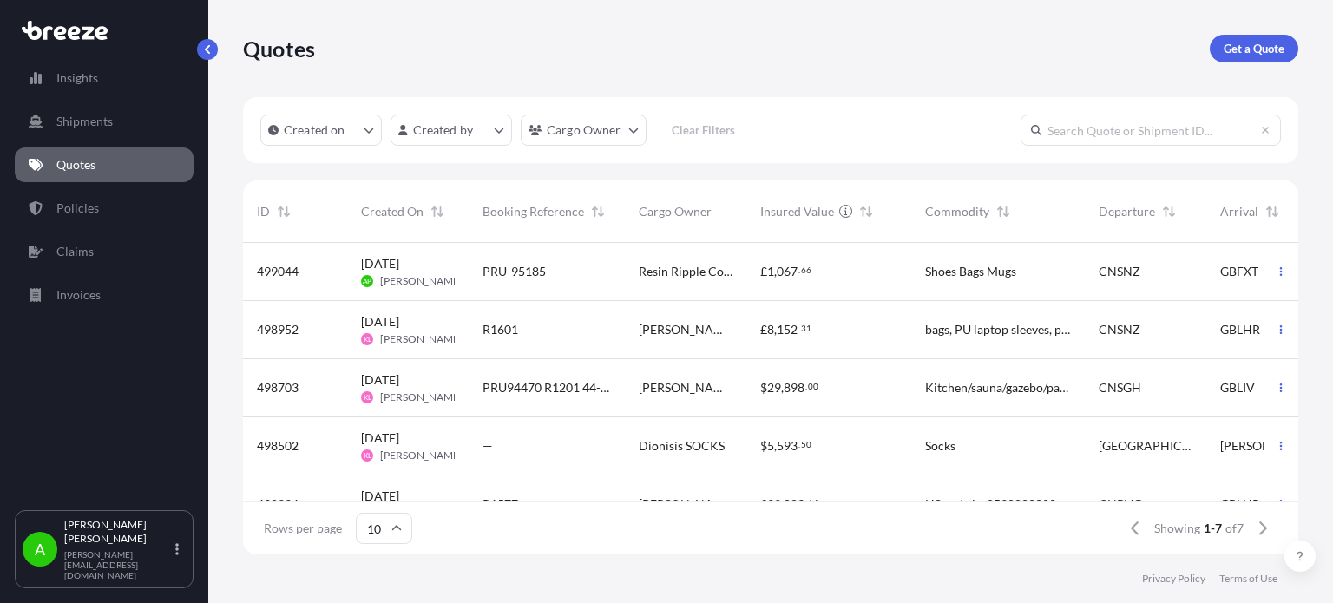
click at [584, 280] on div "PRU-95185" at bounding box center [547, 271] width 128 height 17
select select "Road"
select select "Sea"
select select "Road"
select select "1"
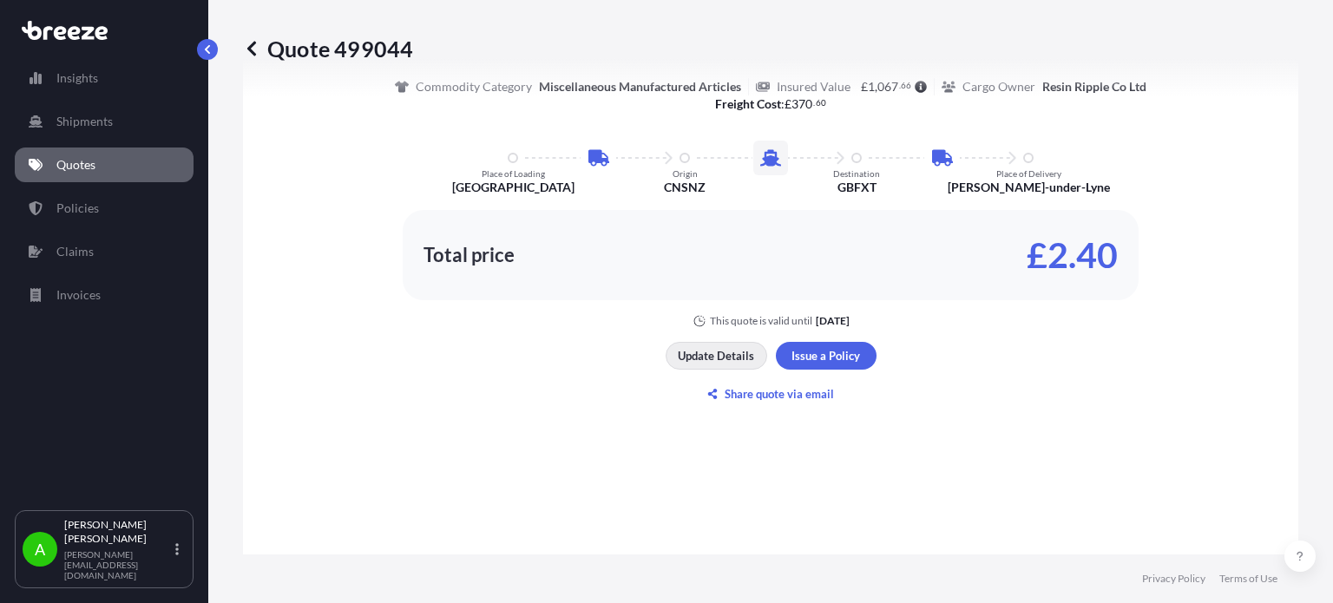
click at [700, 357] on p "Update Details" at bounding box center [716, 355] width 76 height 17
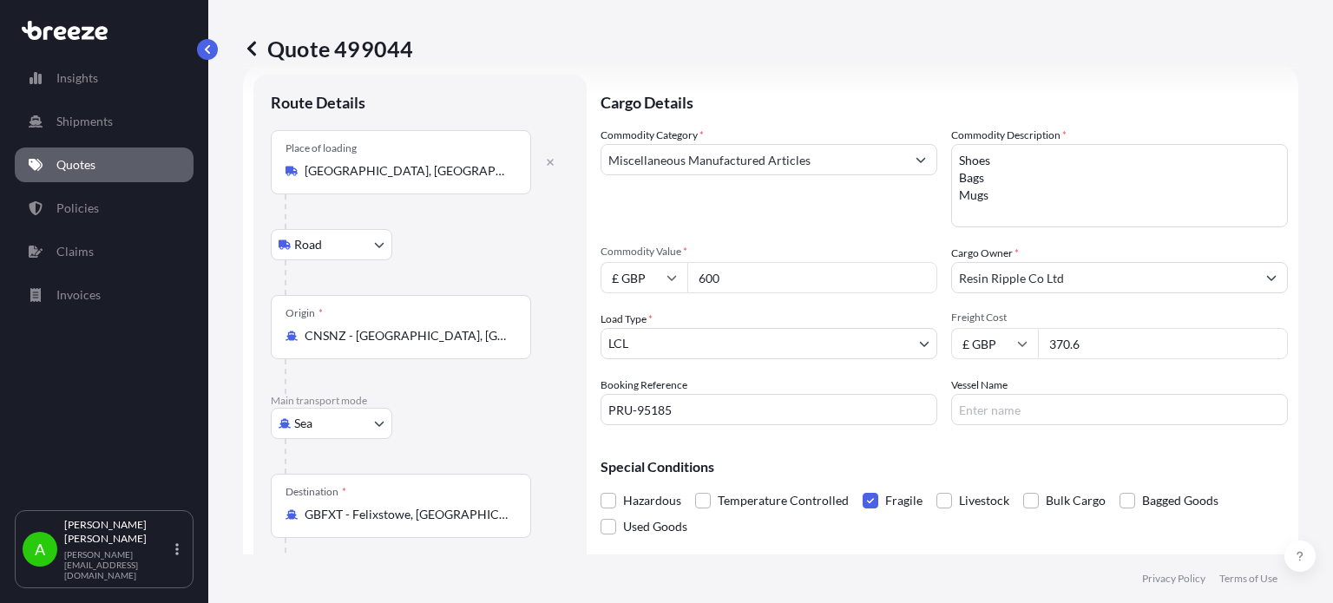
scroll to position [28, 0]
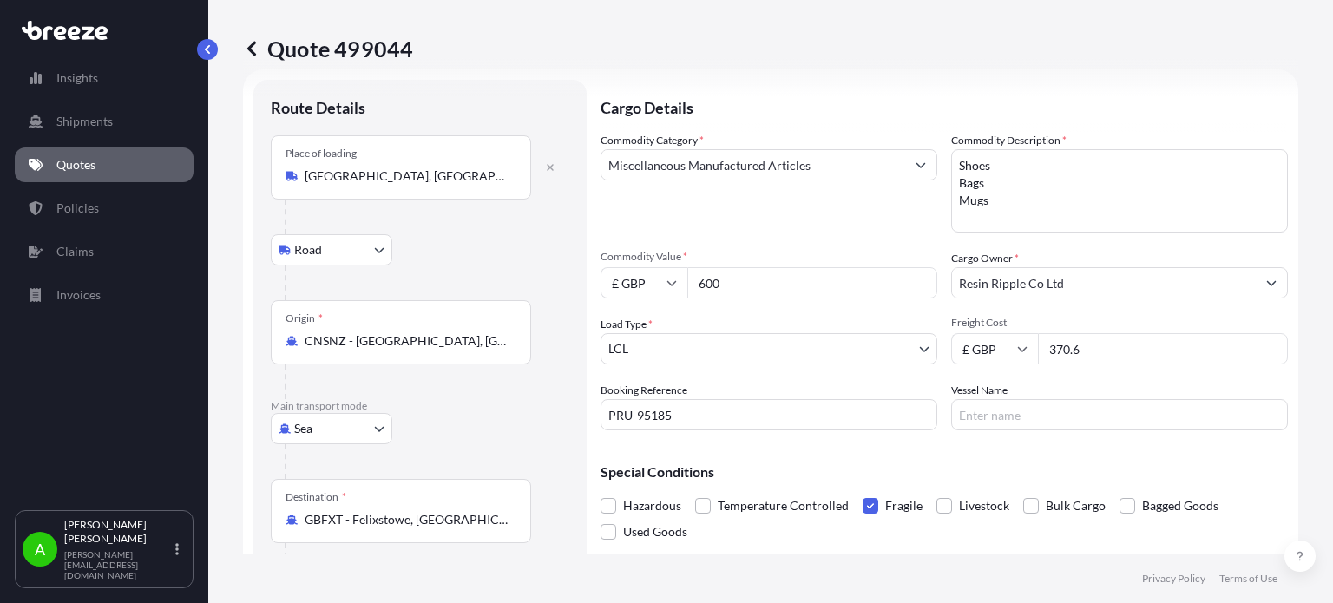
click at [698, 357] on body "Insights Shipments Quotes Policies Claims Invoices A [PERSON_NAME] [PERSON_NAME…" at bounding box center [666, 301] width 1333 height 603
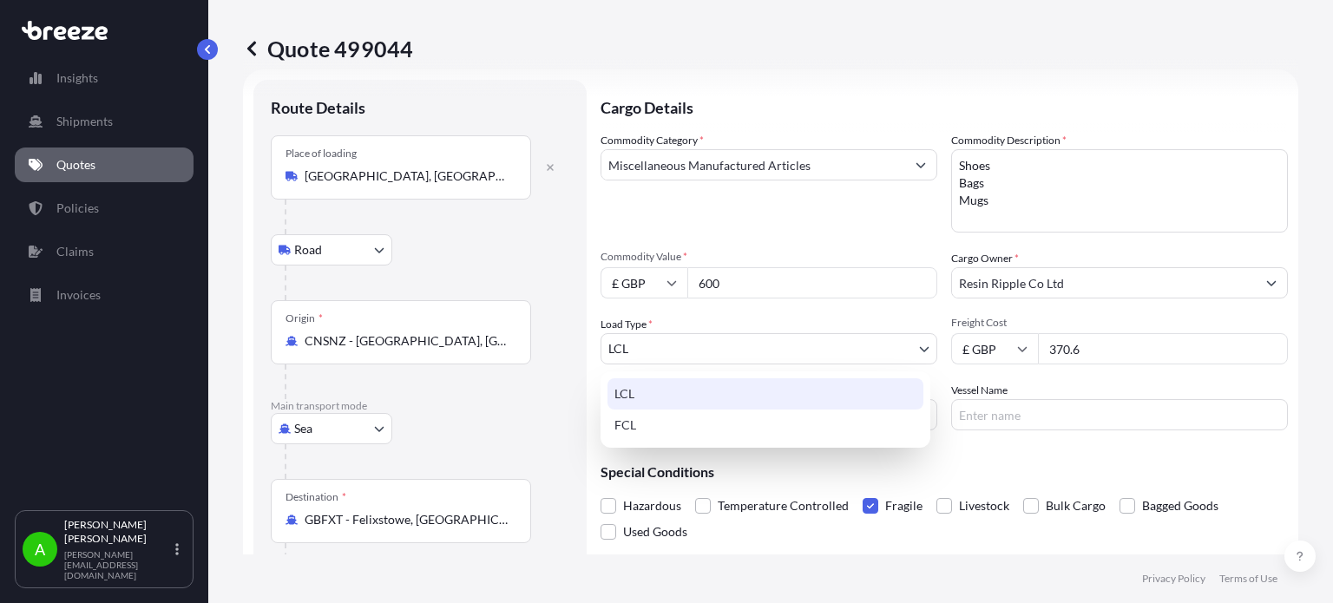
click at [701, 398] on div "LCL" at bounding box center [766, 393] width 316 height 31
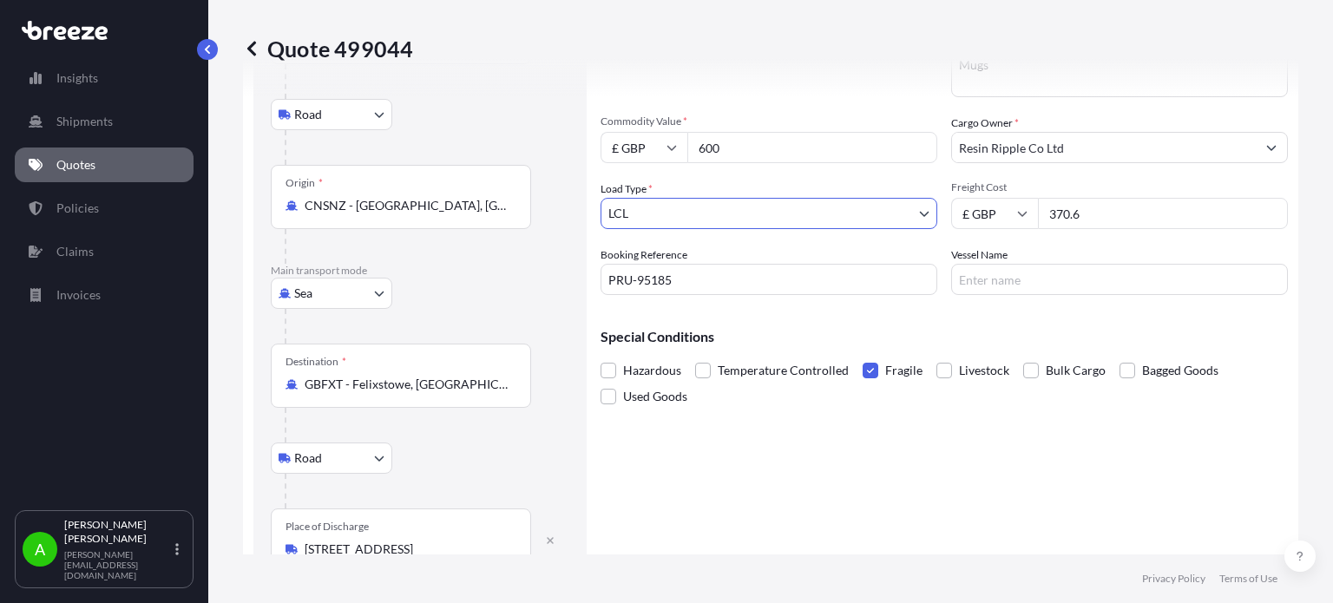
scroll to position [375, 0]
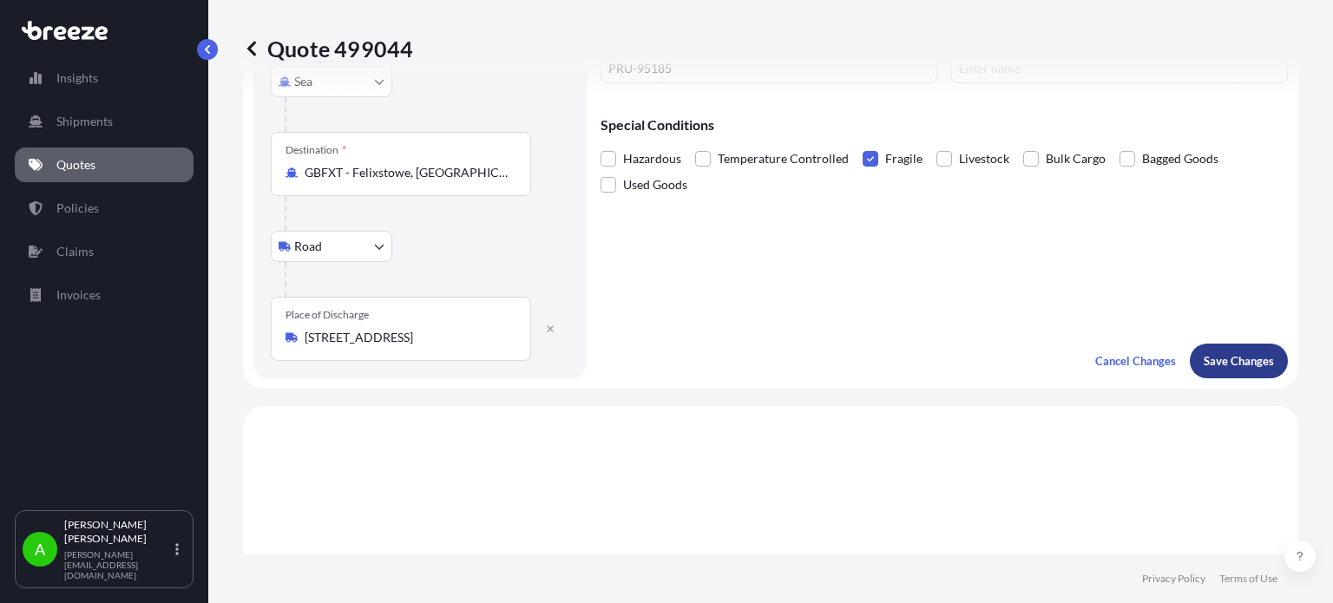
click at [1226, 359] on p "Save Changes" at bounding box center [1239, 360] width 70 height 17
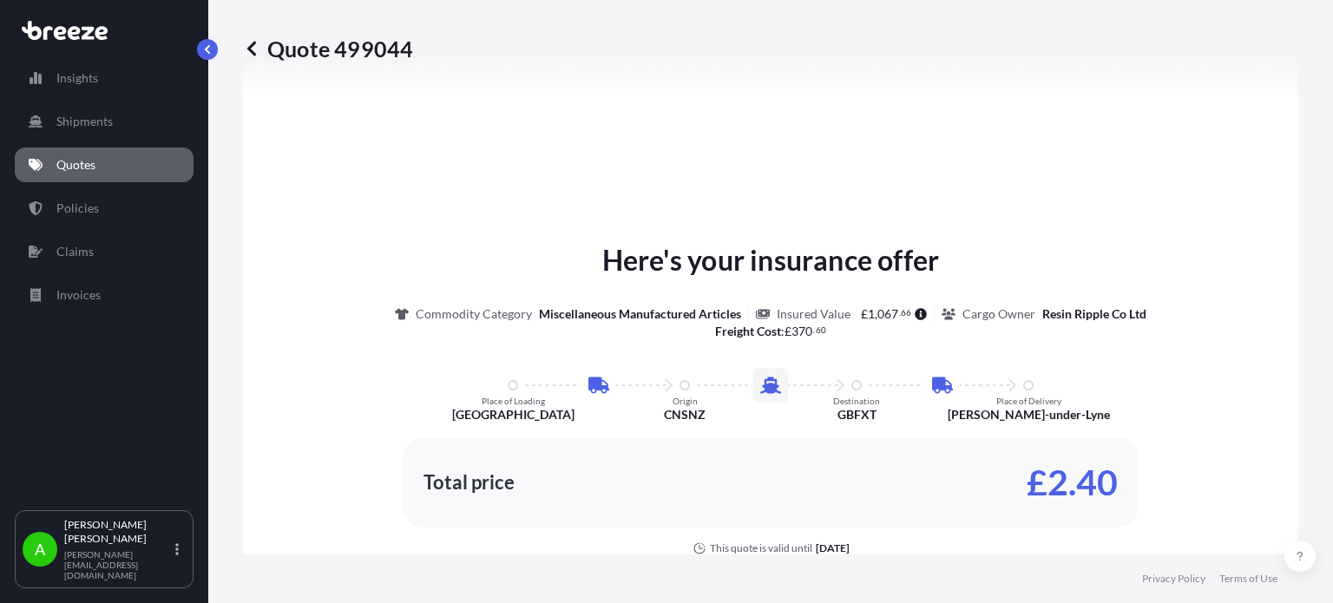
scroll to position [1040, 0]
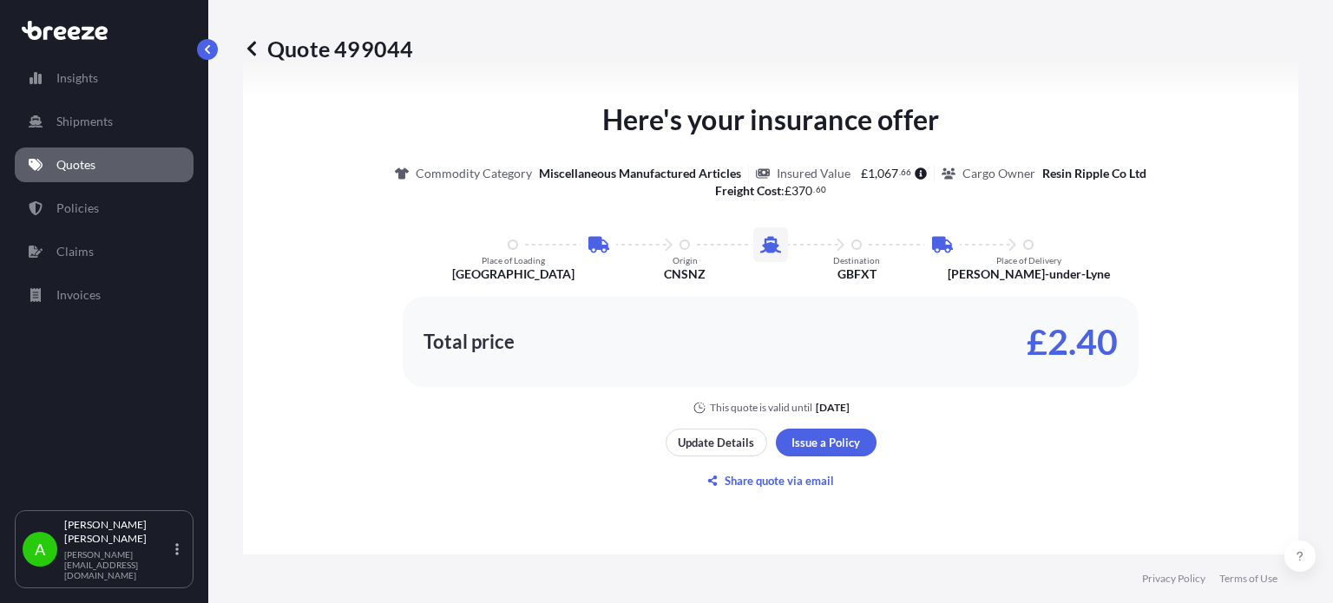
select select "Road"
select select "Sea"
select select "Road"
select select "1"
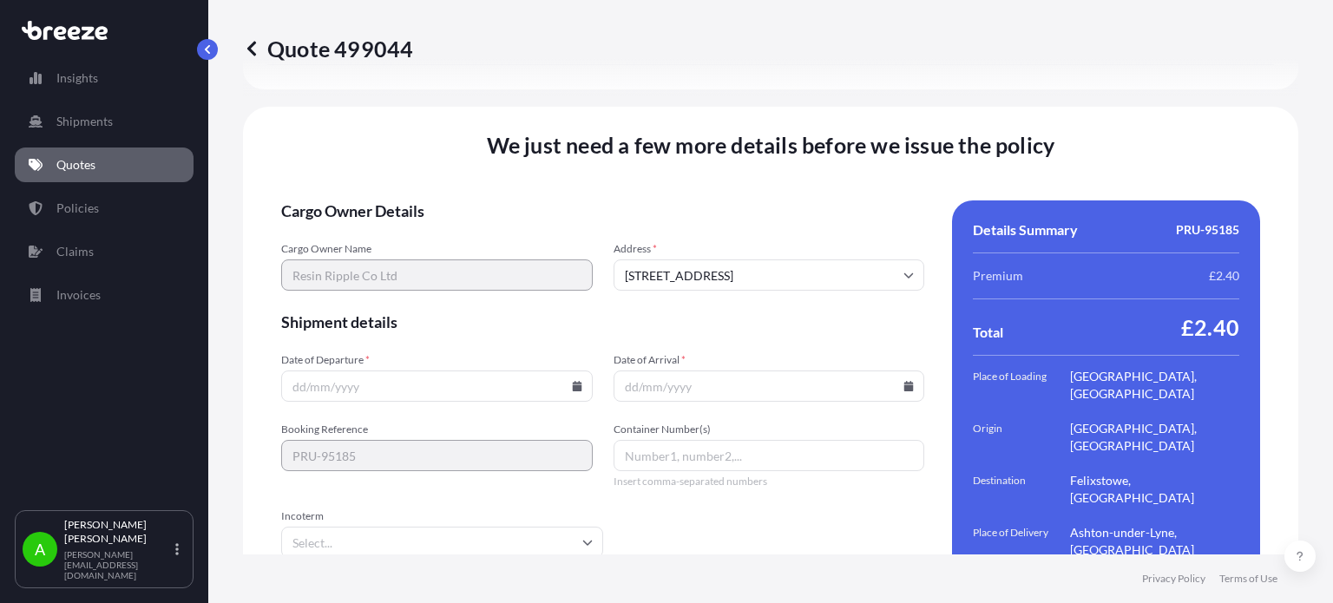
scroll to position [2453, 0]
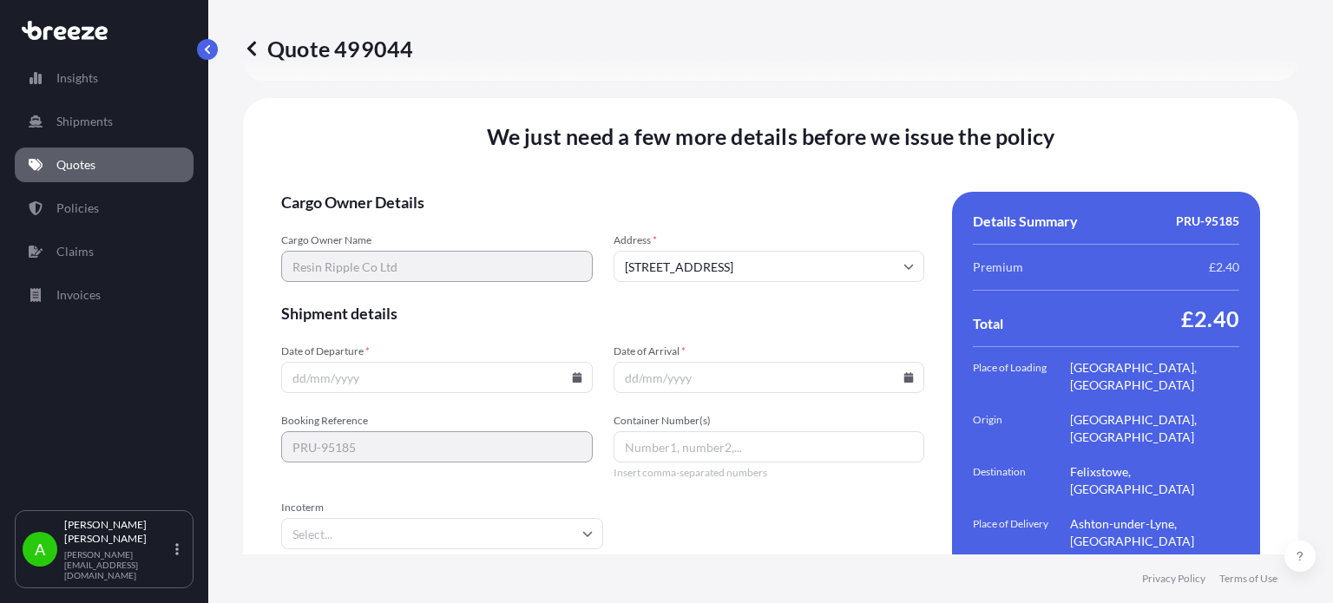
click at [447, 362] on input "Date of Departure *" at bounding box center [437, 377] width 312 height 31
click at [572, 372] on icon at bounding box center [577, 377] width 10 height 10
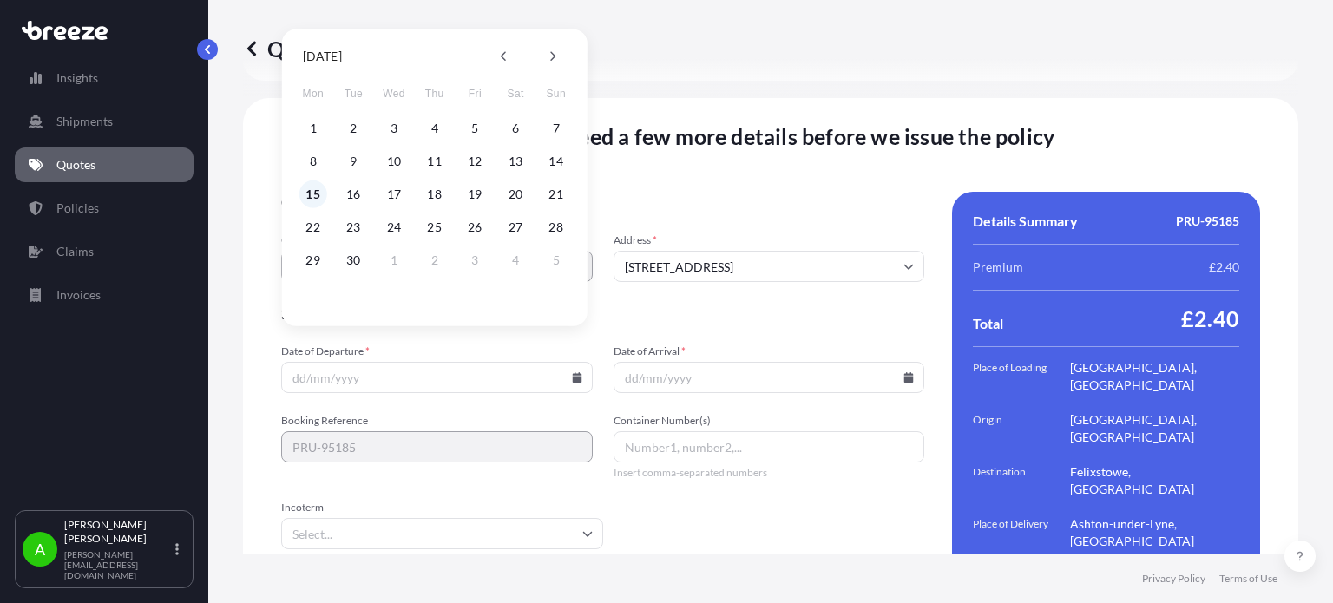
click at [319, 187] on button "15" at bounding box center [313, 195] width 28 height 28
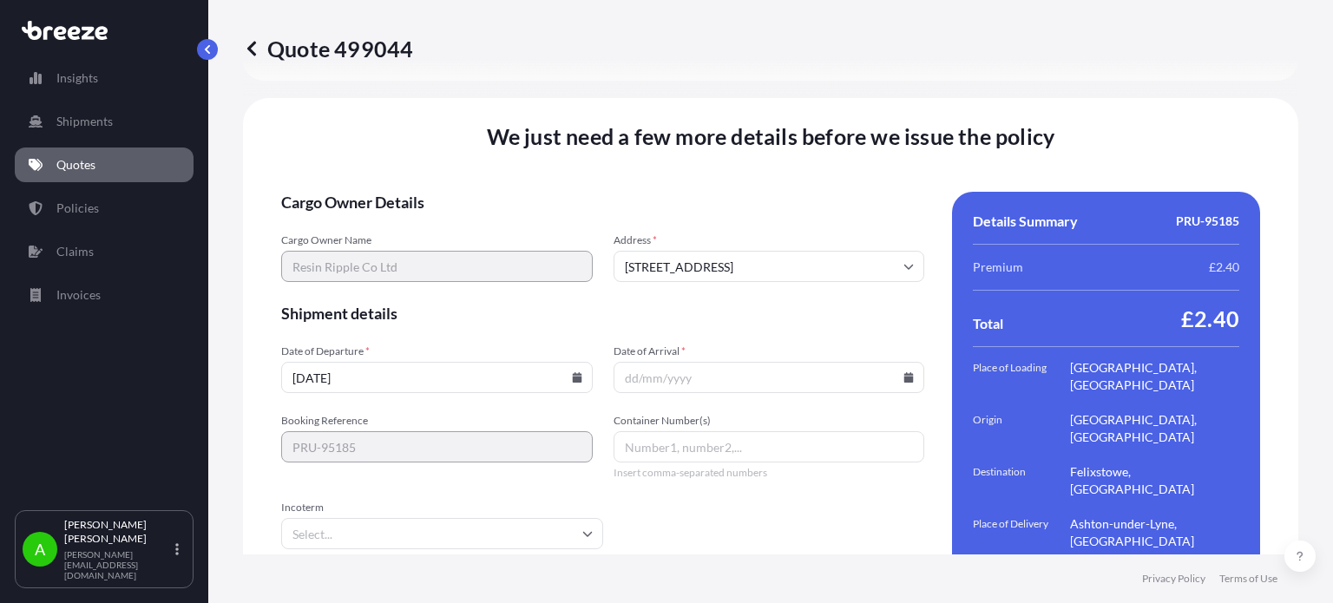
type input "[DATE]"
click at [907, 362] on input "Date of Arrival *" at bounding box center [770, 377] width 312 height 31
click at [852, 362] on input "Date of Arrival *" at bounding box center [770, 377] width 312 height 31
click at [904, 372] on icon at bounding box center [909, 377] width 10 height 10
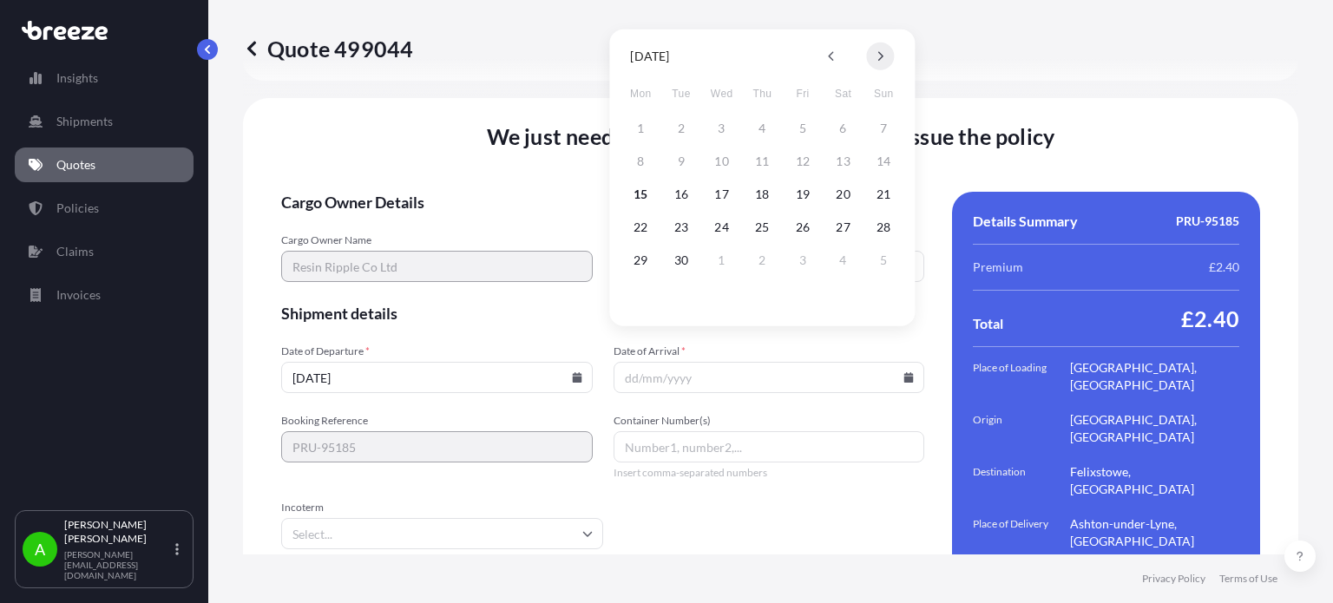
click at [878, 53] on icon at bounding box center [880, 57] width 5 height 10
click at [851, 199] on button "15" at bounding box center [844, 195] width 28 height 28
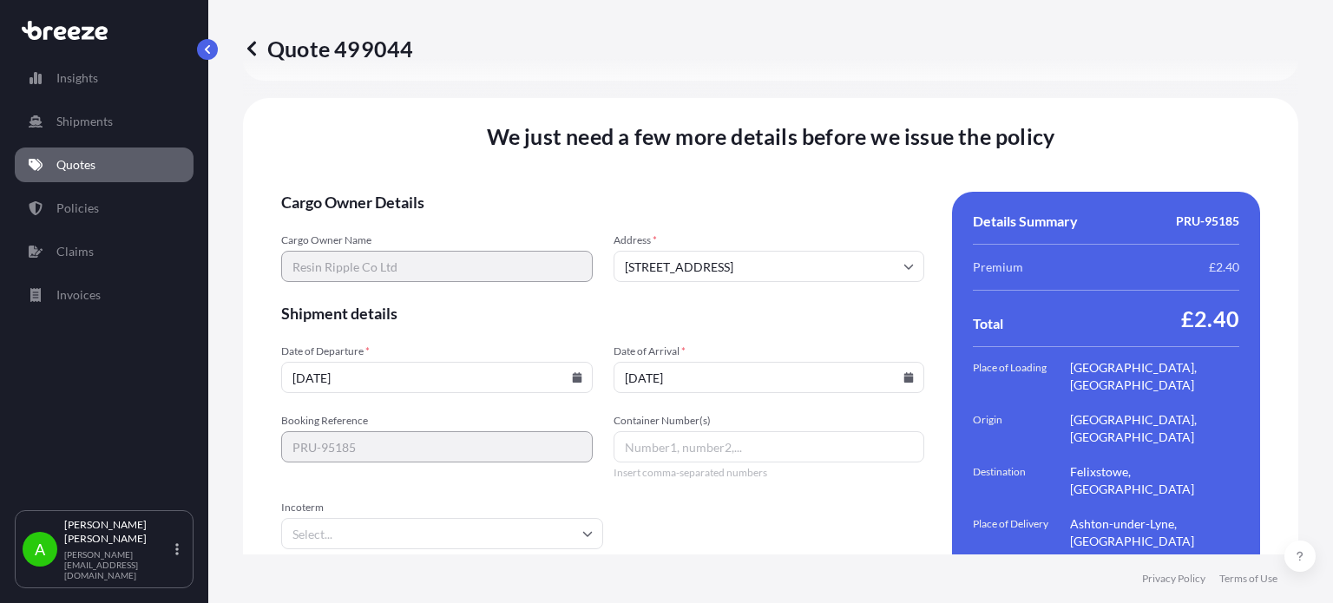
click at [904, 372] on icon at bounding box center [909, 377] width 10 height 10
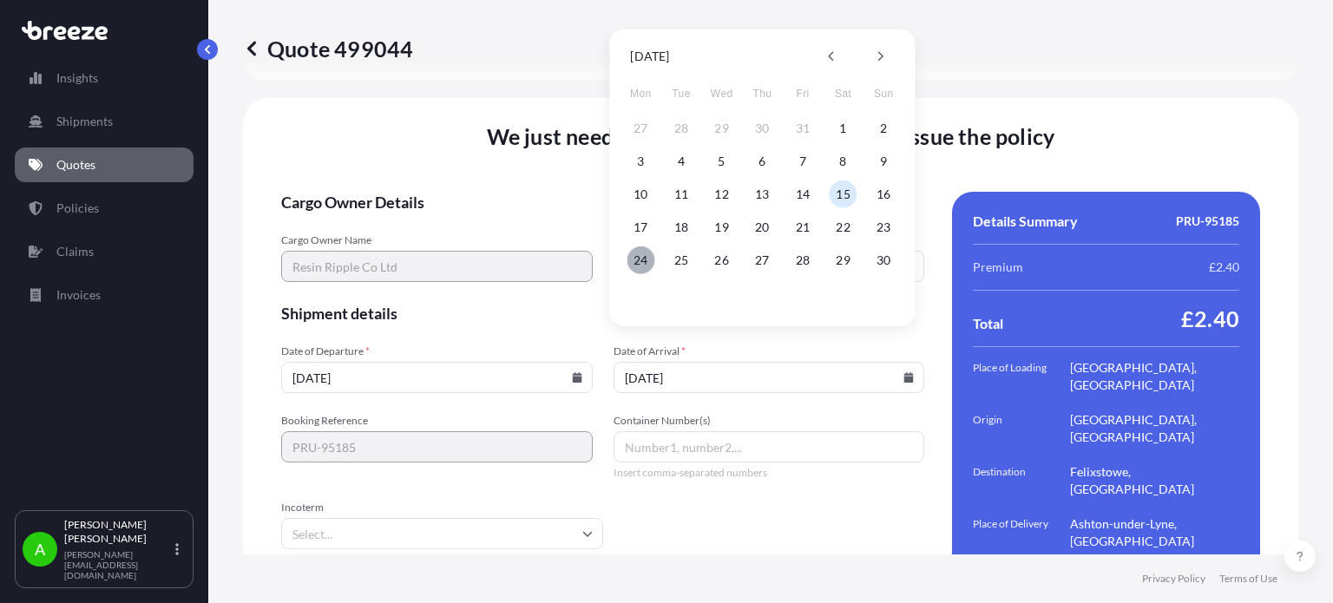
click at [643, 253] on button "24" at bounding box center [641, 261] width 28 height 28
type input "[DATE]"
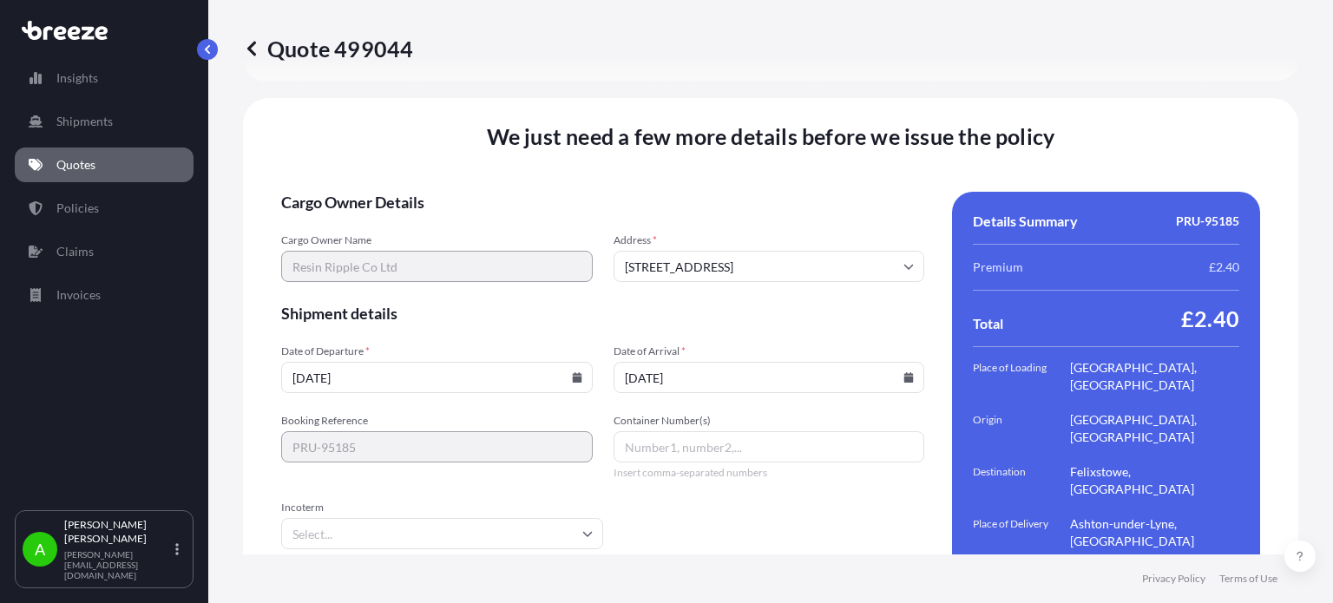
click at [706, 297] on form "Cargo Owner Details Cargo Owner Name Resin Ripple Co Ltd Address * [STREET_ADDR…" at bounding box center [602, 407] width 643 height 431
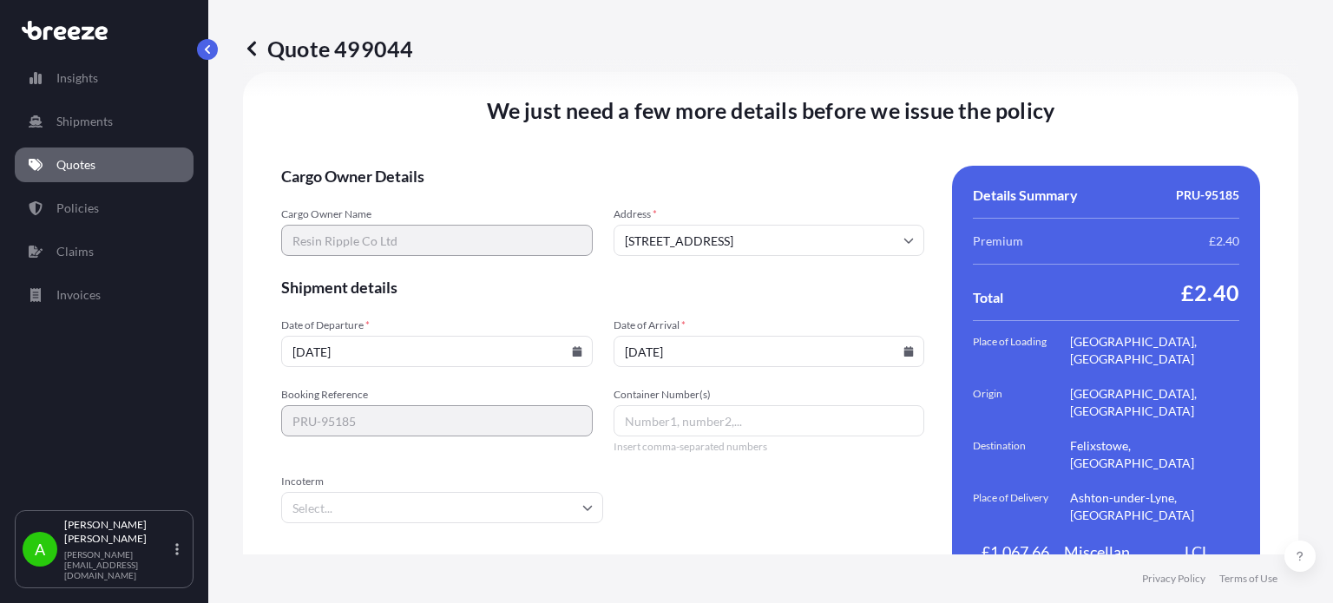
scroll to position [2492, 0]
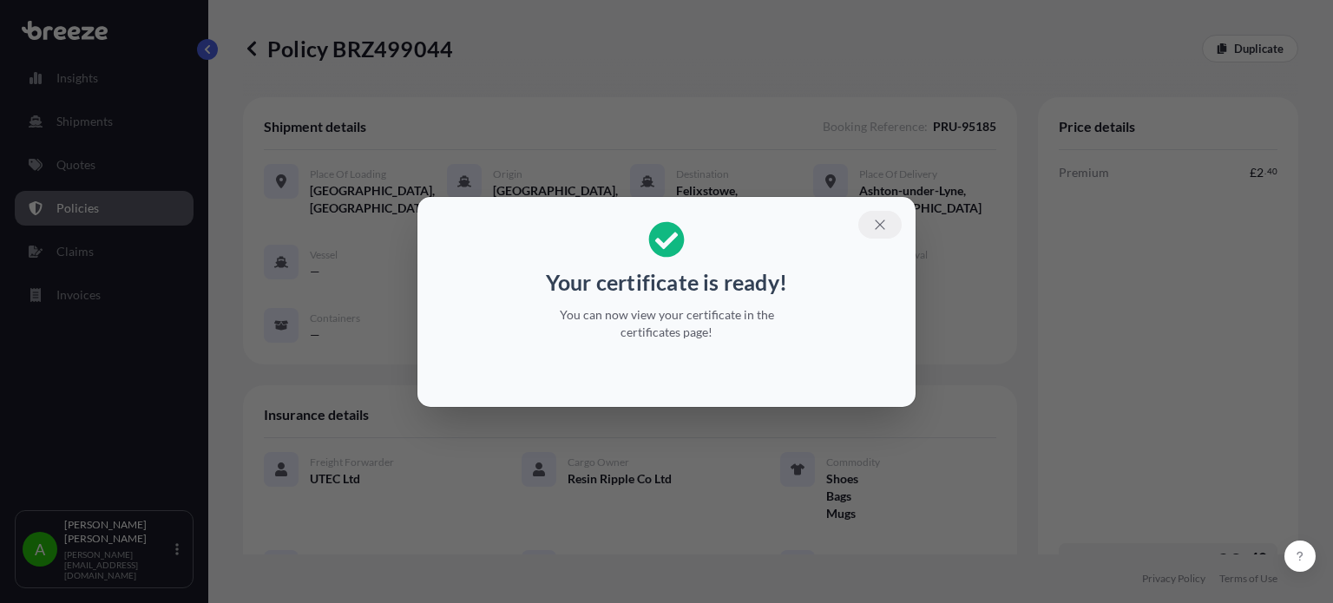
click at [878, 221] on icon "button" at bounding box center [880, 225] width 16 height 16
